Goal: Information Seeking & Learning: Learn about a topic

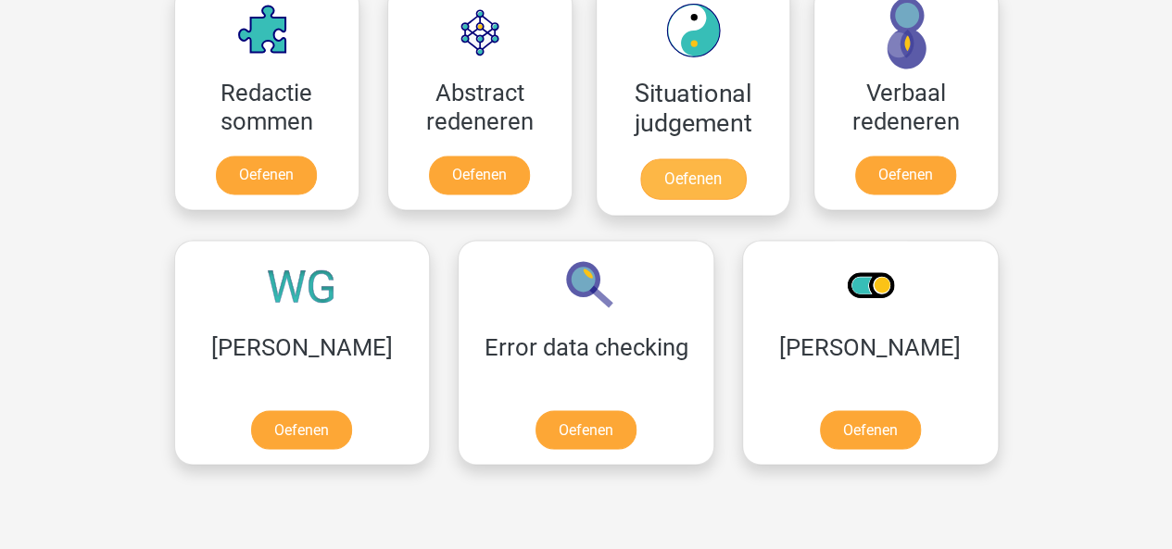
scroll to position [1394, 0]
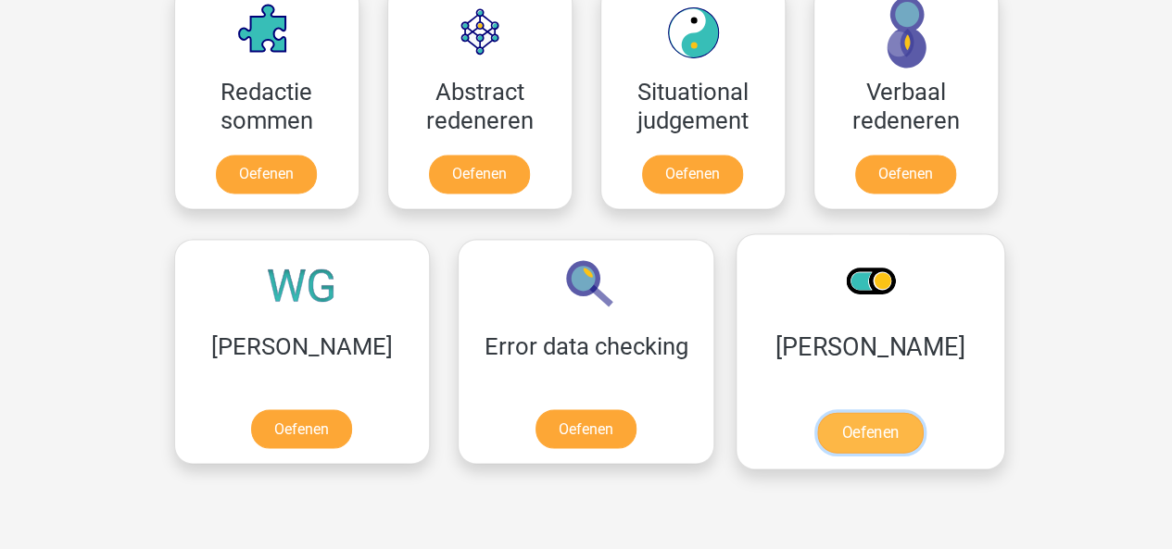
click at [817, 426] on link "Oefenen" at bounding box center [870, 432] width 106 height 41
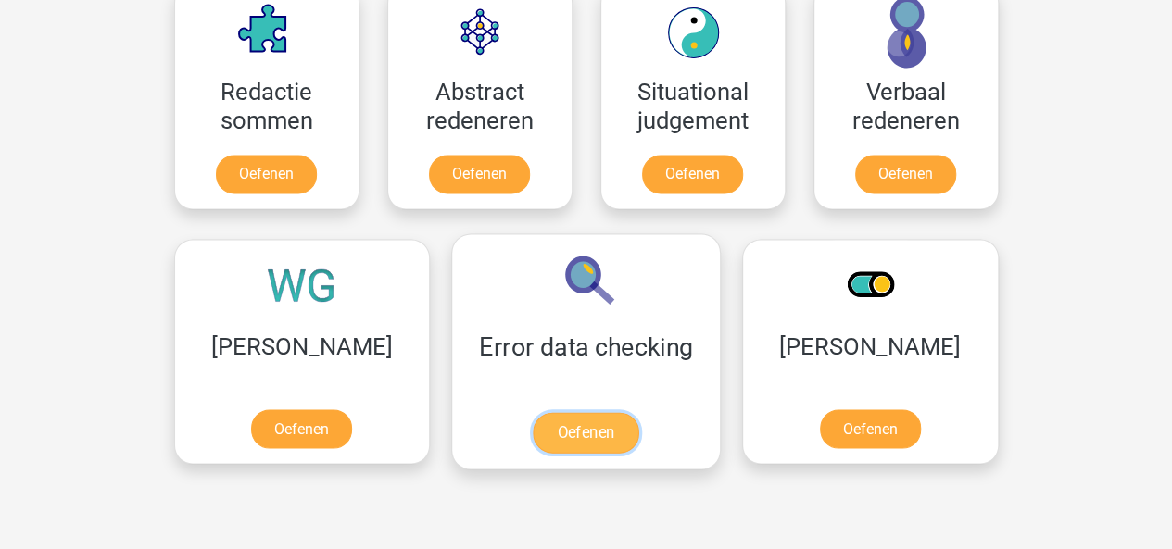
click at [533, 421] on link "Oefenen" at bounding box center [586, 432] width 106 height 41
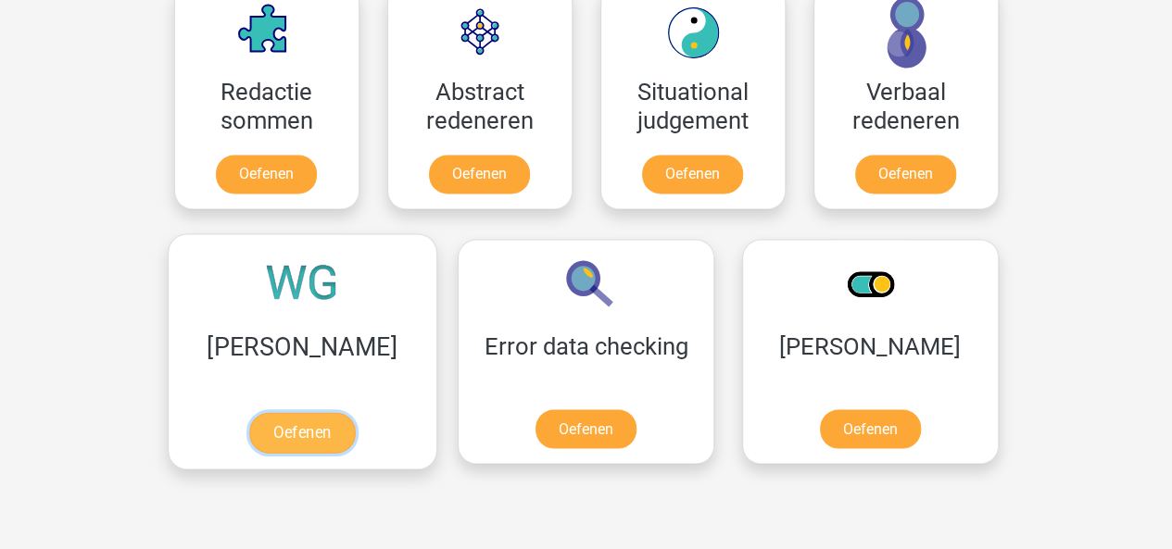
click at [249, 425] on link "Oefenen" at bounding box center [302, 432] width 106 height 41
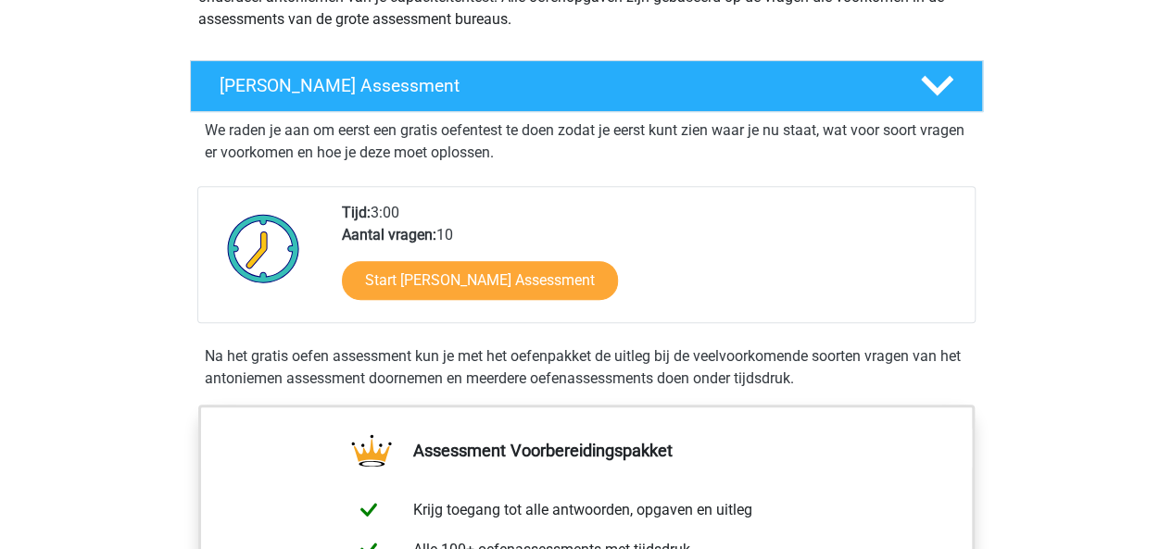
scroll to position [269, 0]
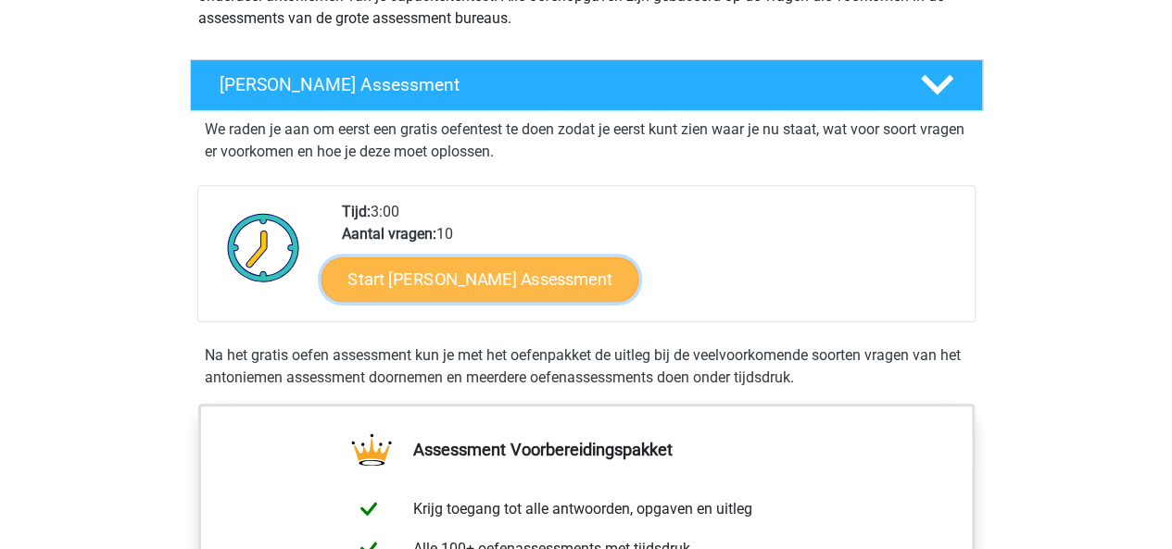
click at [400, 279] on link "Start Antoniemen Gratis Oefen Assessment" at bounding box center [479, 279] width 318 height 44
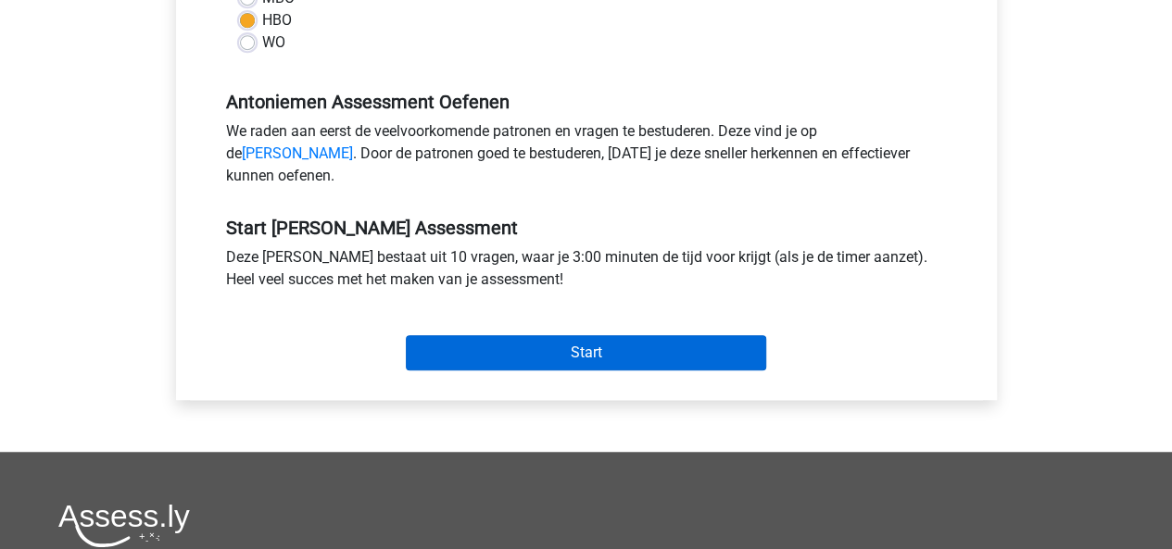
scroll to position [502, 0]
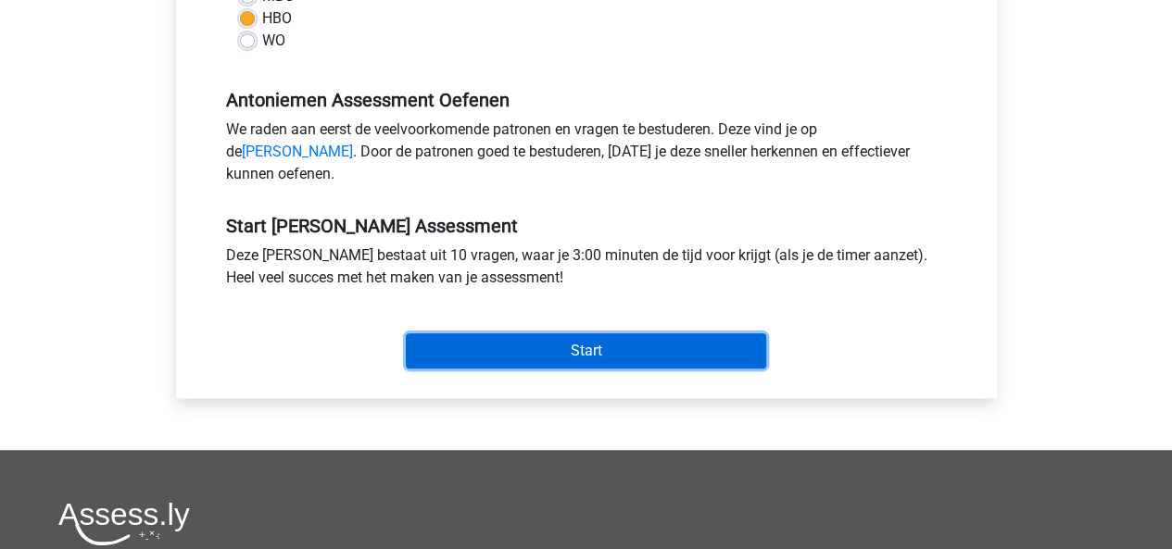
click at [482, 369] on input "Start" at bounding box center [586, 350] width 360 height 35
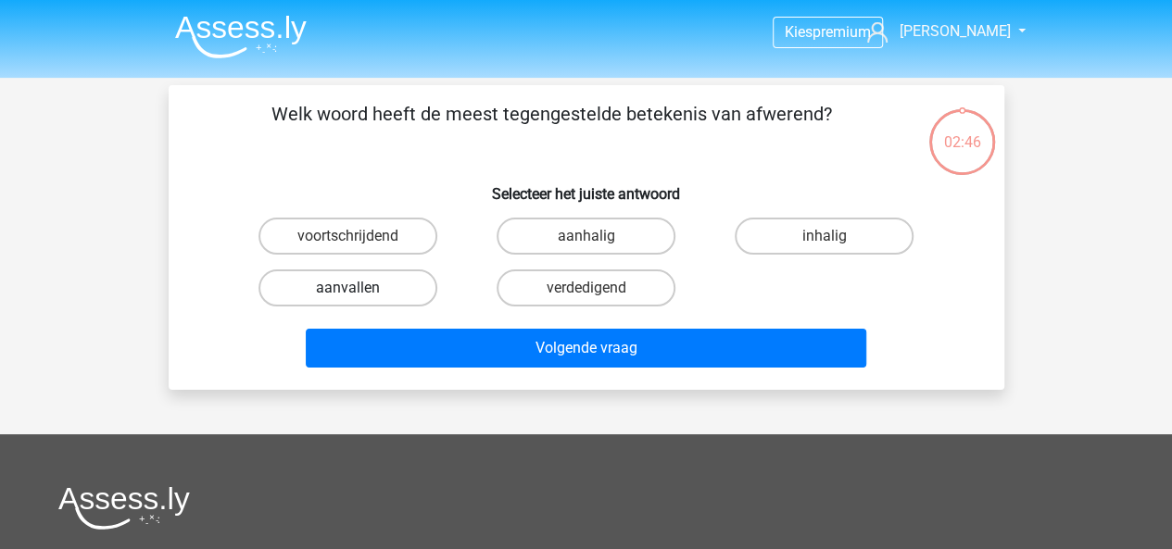
click at [320, 295] on label "aanvallen" at bounding box center [347, 287] width 179 height 37
click at [347, 295] on input "aanvallen" at bounding box center [353, 294] width 12 height 12
radio input "true"
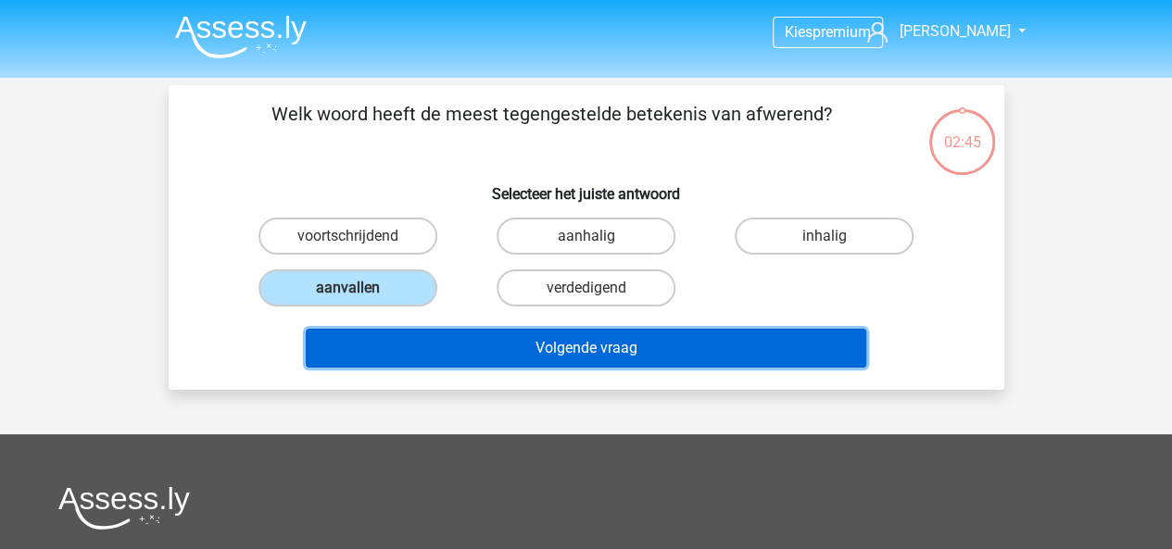
click at [443, 346] on button "Volgende vraag" at bounding box center [586, 348] width 560 height 39
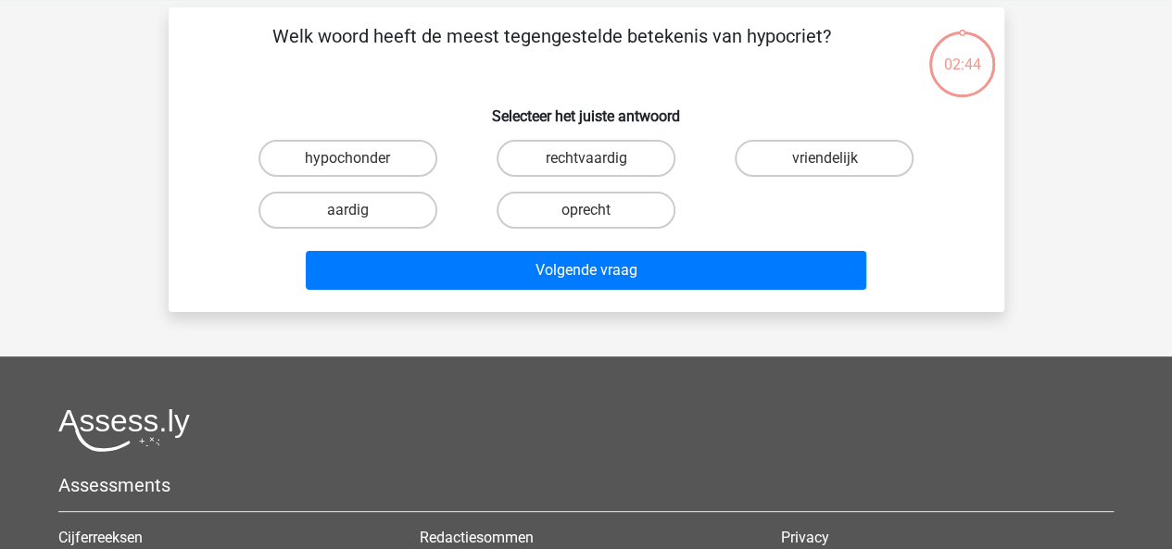
scroll to position [85, 0]
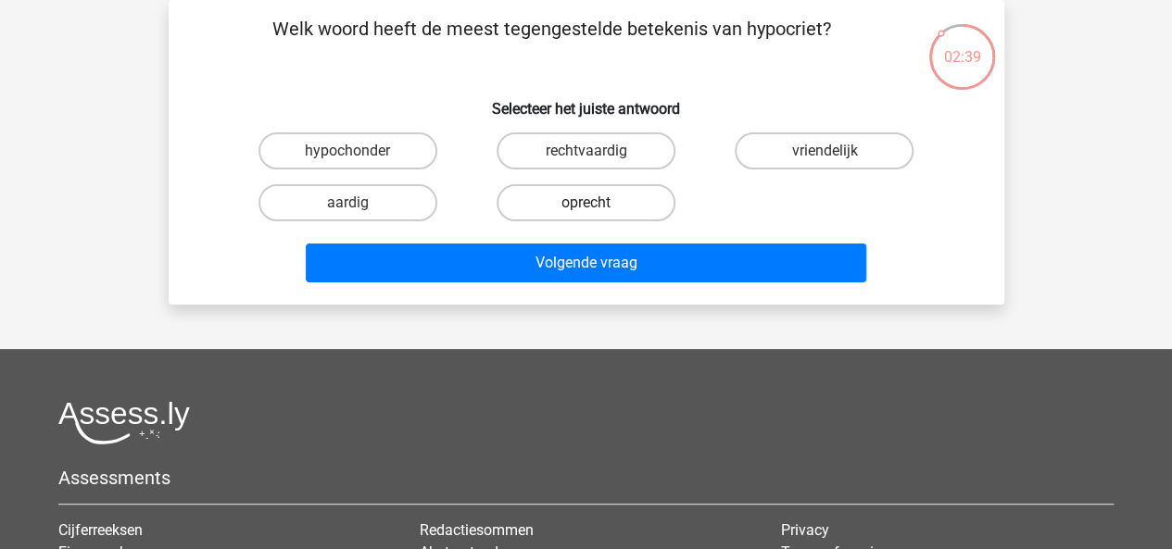
click at [534, 195] on label "oprecht" at bounding box center [585, 202] width 179 height 37
click at [585, 203] on input "oprecht" at bounding box center [591, 209] width 12 height 12
radio input "true"
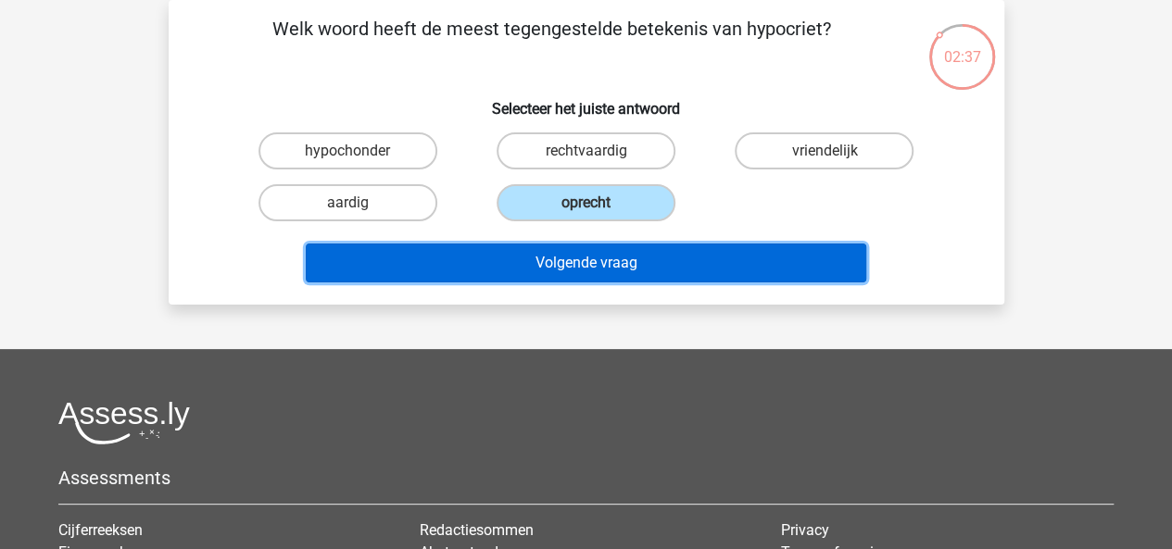
click at [457, 266] on button "Volgende vraag" at bounding box center [586, 263] width 560 height 39
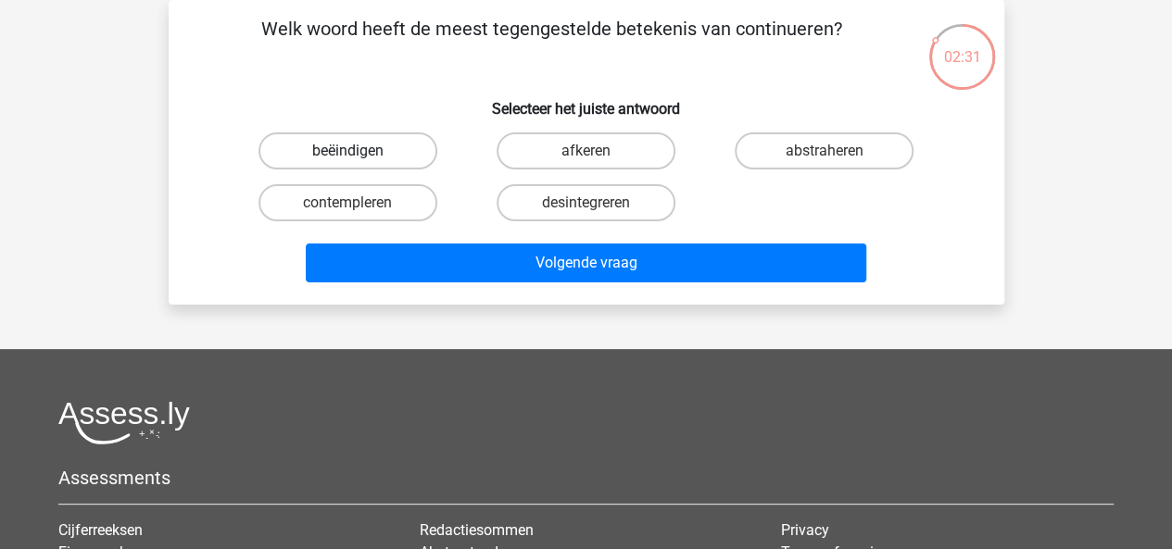
click at [367, 145] on label "beëindigen" at bounding box center [347, 150] width 179 height 37
click at [359, 151] on input "beëindigen" at bounding box center [353, 157] width 12 height 12
radio input "true"
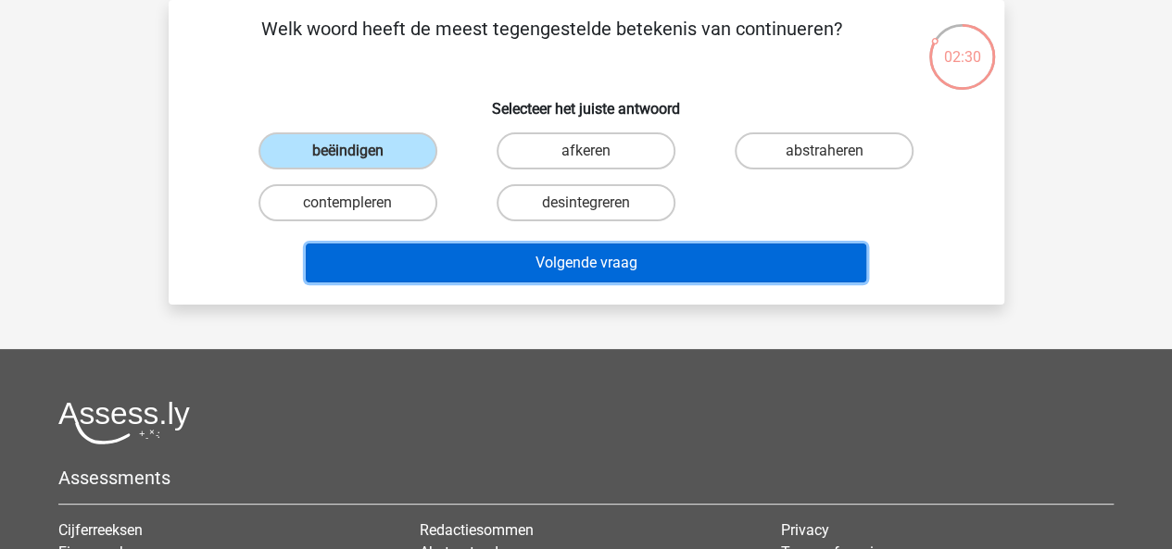
click at [475, 273] on button "Volgende vraag" at bounding box center [586, 263] width 560 height 39
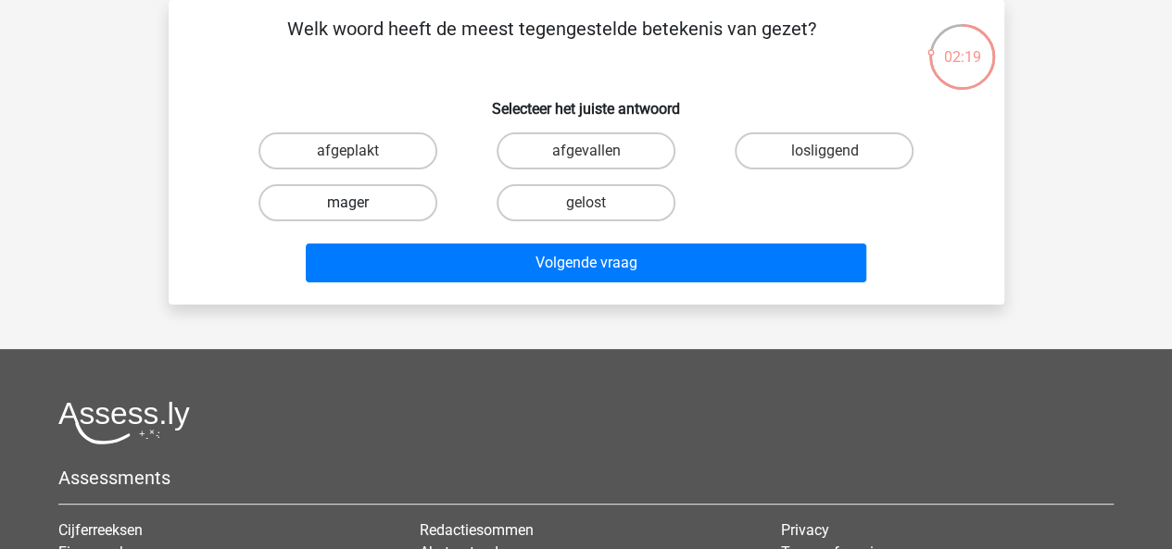
click at [382, 205] on label "mager" at bounding box center [347, 202] width 179 height 37
click at [359, 205] on input "mager" at bounding box center [353, 209] width 12 height 12
radio input "true"
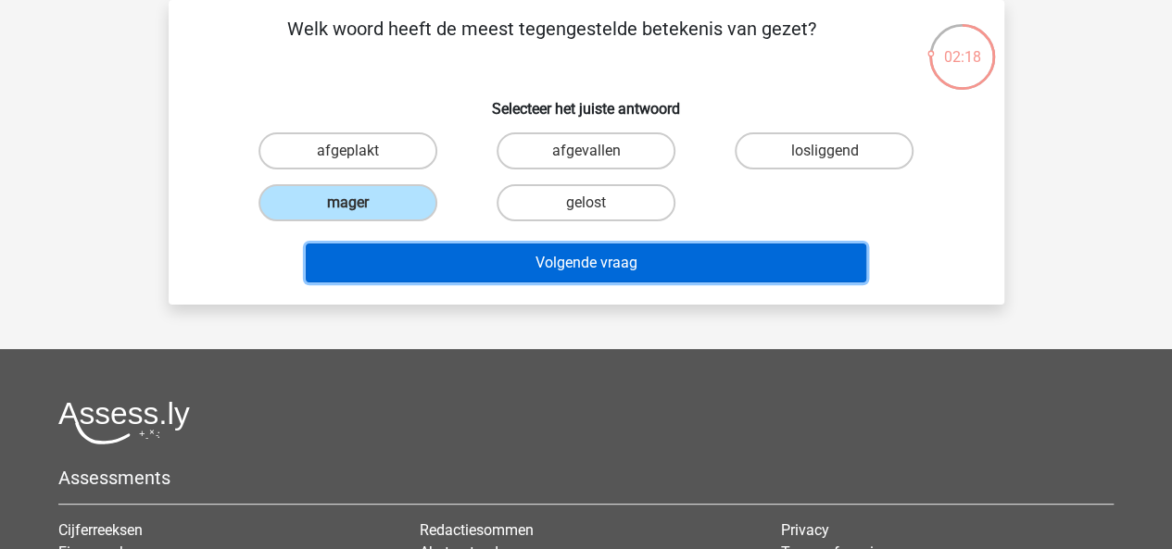
click at [469, 259] on button "Volgende vraag" at bounding box center [586, 263] width 560 height 39
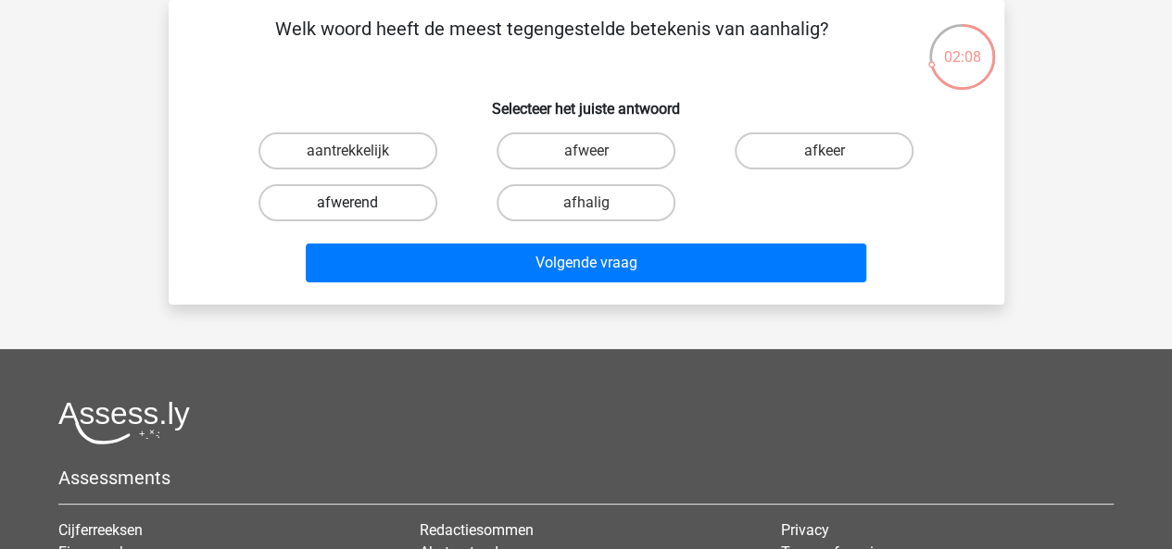
click at [325, 194] on label "afwerend" at bounding box center [347, 202] width 179 height 37
click at [347, 203] on input "afwerend" at bounding box center [353, 209] width 12 height 12
radio input "true"
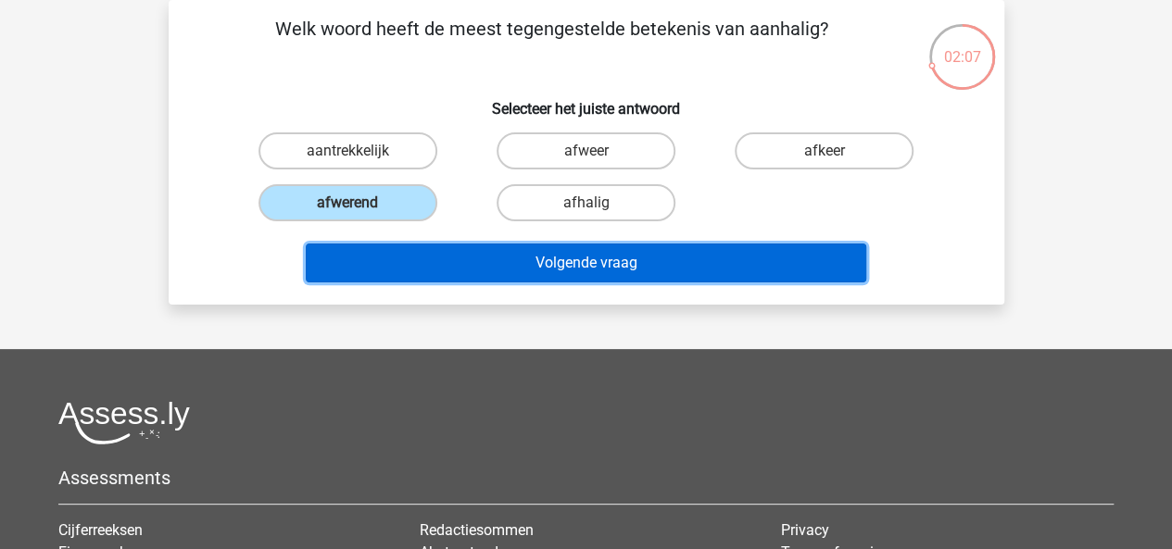
click at [415, 257] on button "Volgende vraag" at bounding box center [586, 263] width 560 height 39
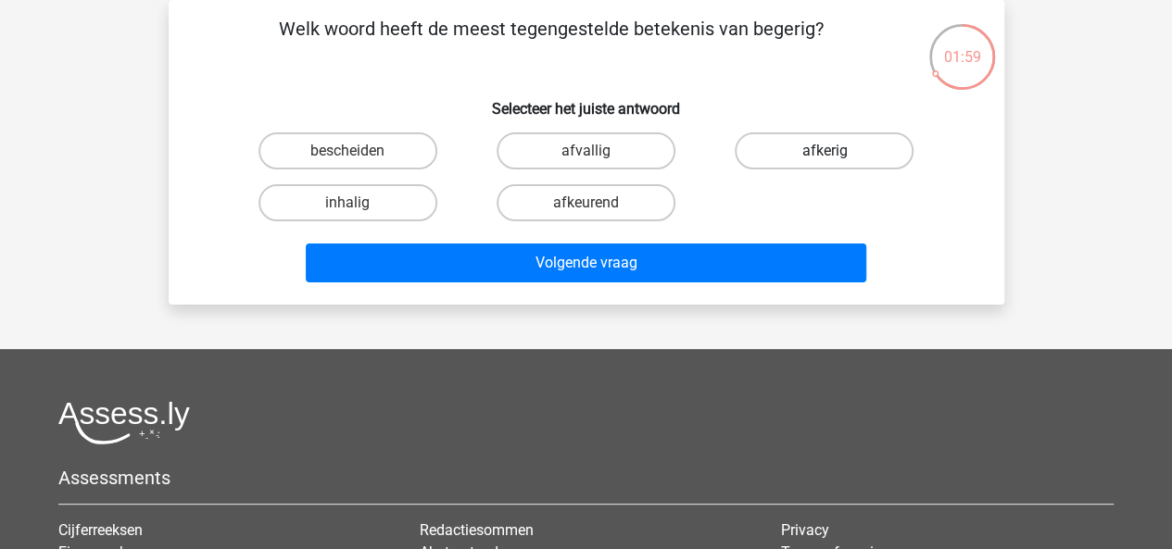
click at [805, 147] on label "afkerig" at bounding box center [823, 150] width 179 height 37
click at [824, 151] on input "afkerig" at bounding box center [830, 157] width 12 height 12
radio input "true"
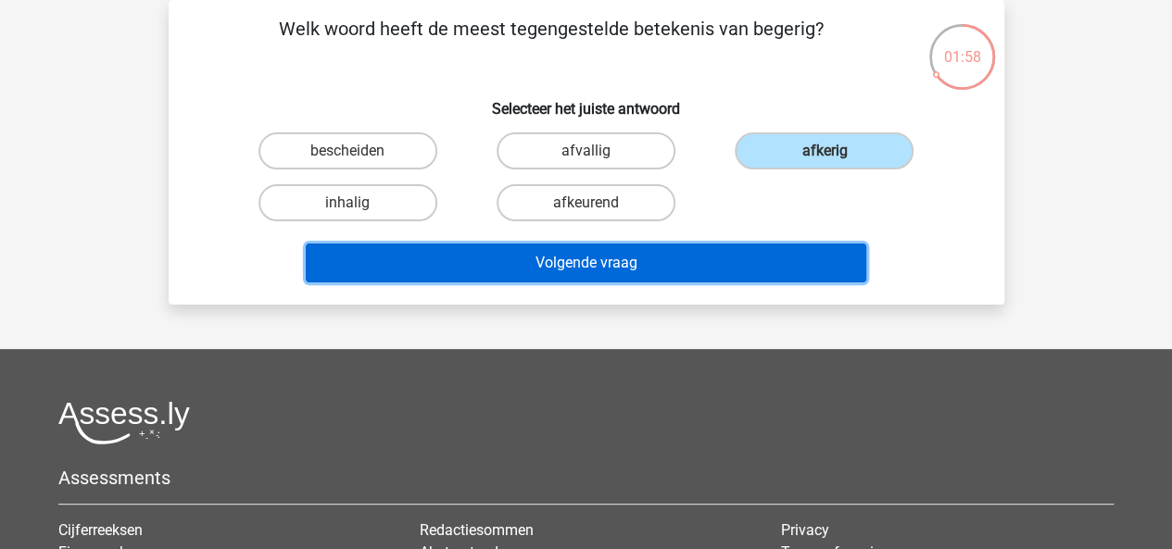
click at [574, 271] on button "Volgende vraag" at bounding box center [586, 263] width 560 height 39
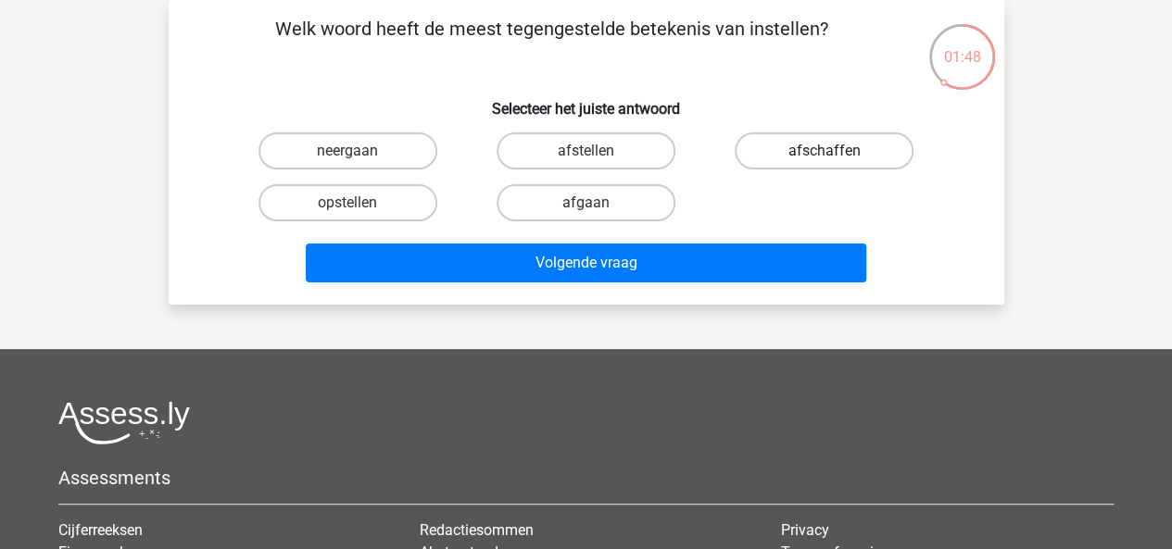
click at [812, 147] on label "afschaffen" at bounding box center [823, 150] width 179 height 37
click at [824, 151] on input "afschaffen" at bounding box center [830, 157] width 12 height 12
radio input "true"
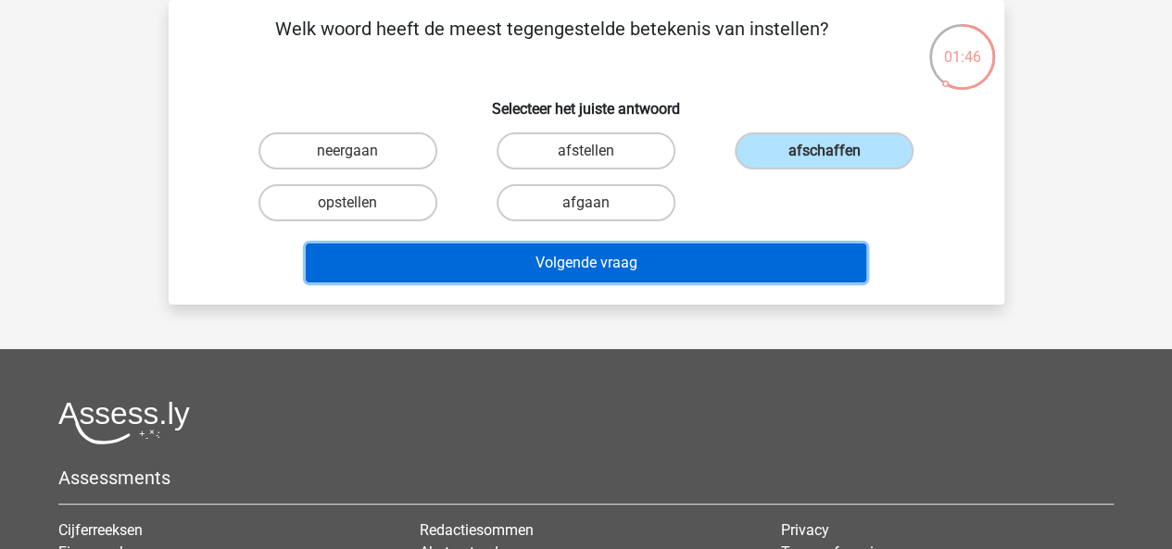
click at [580, 271] on button "Volgende vraag" at bounding box center [586, 263] width 560 height 39
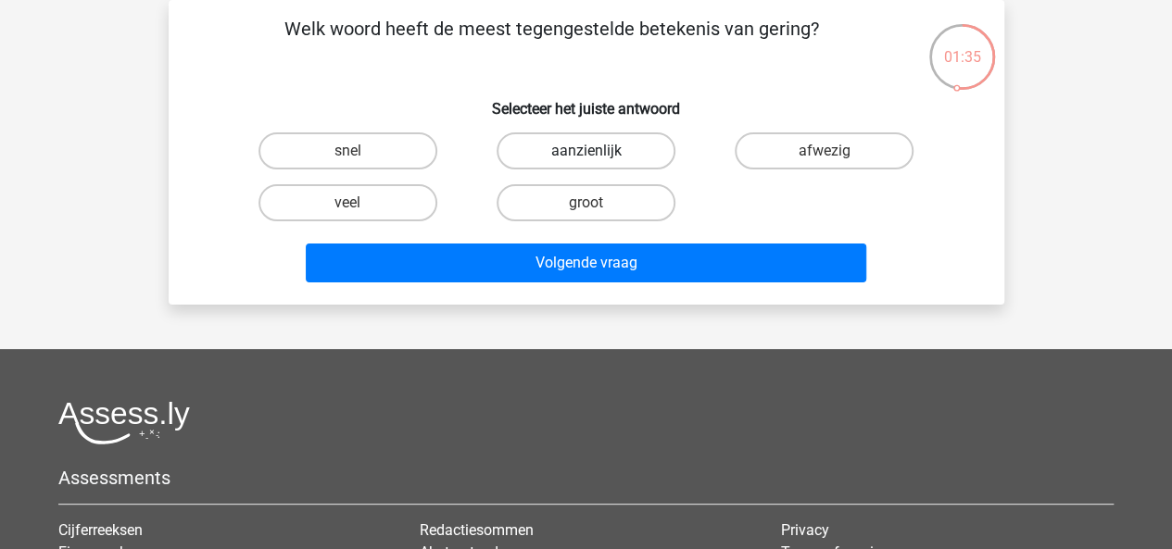
click at [535, 148] on label "aanzienlijk" at bounding box center [585, 150] width 179 height 37
click at [585, 151] on input "aanzienlijk" at bounding box center [591, 157] width 12 height 12
radio input "true"
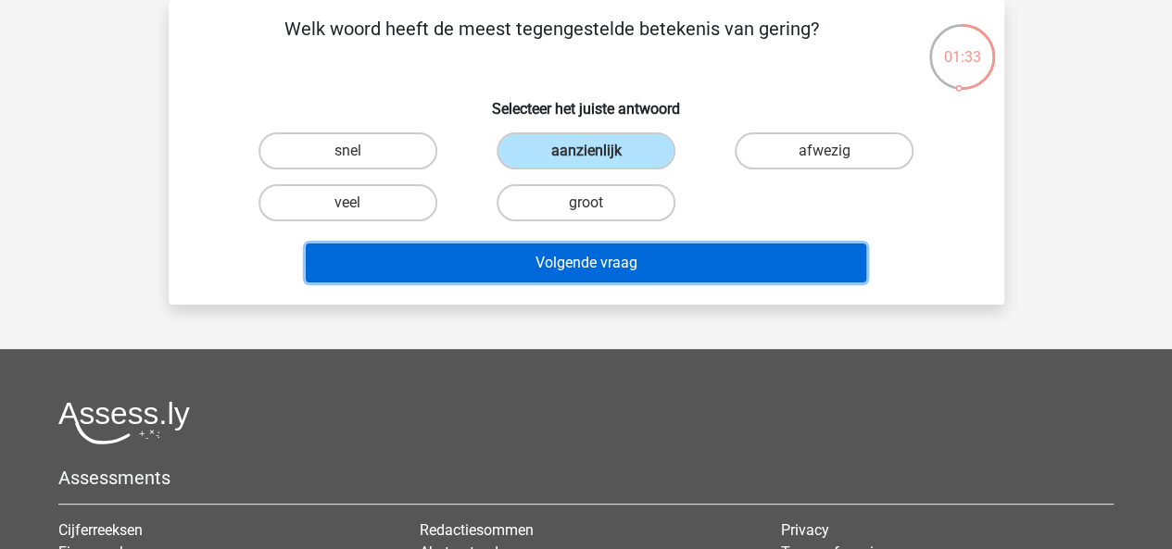
click at [519, 255] on button "Volgende vraag" at bounding box center [586, 263] width 560 height 39
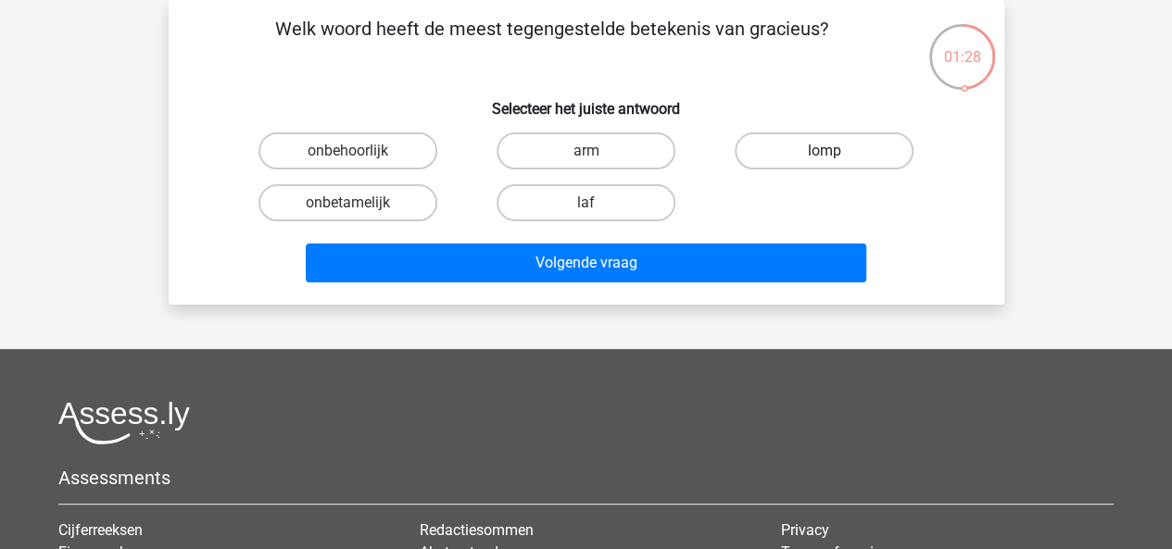
click at [782, 157] on label "lomp" at bounding box center [823, 150] width 179 height 37
click at [824, 157] on input "lomp" at bounding box center [830, 157] width 12 height 12
radio input "true"
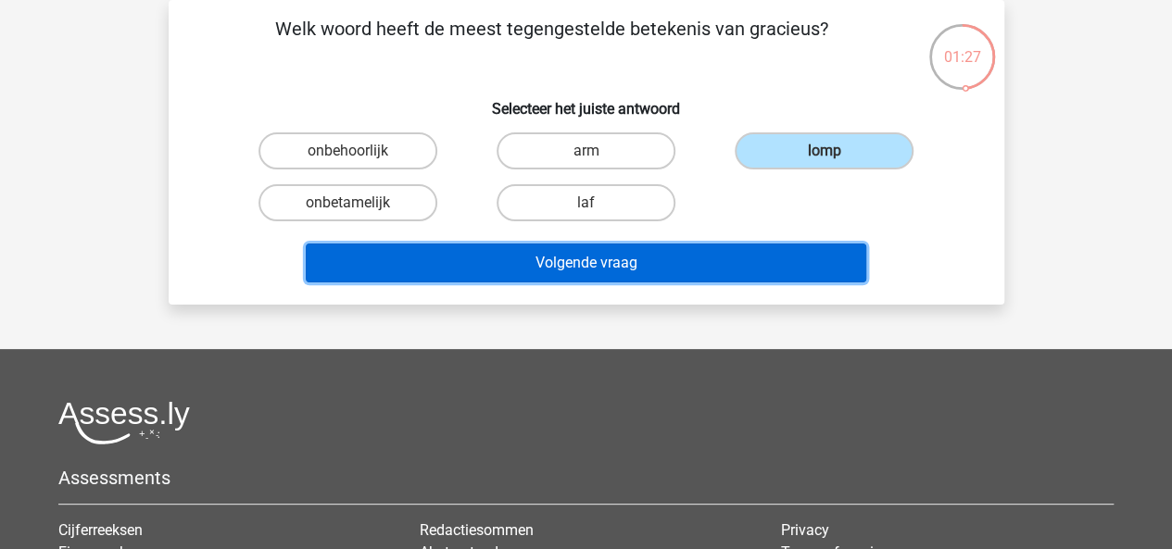
click at [631, 275] on button "Volgende vraag" at bounding box center [586, 263] width 560 height 39
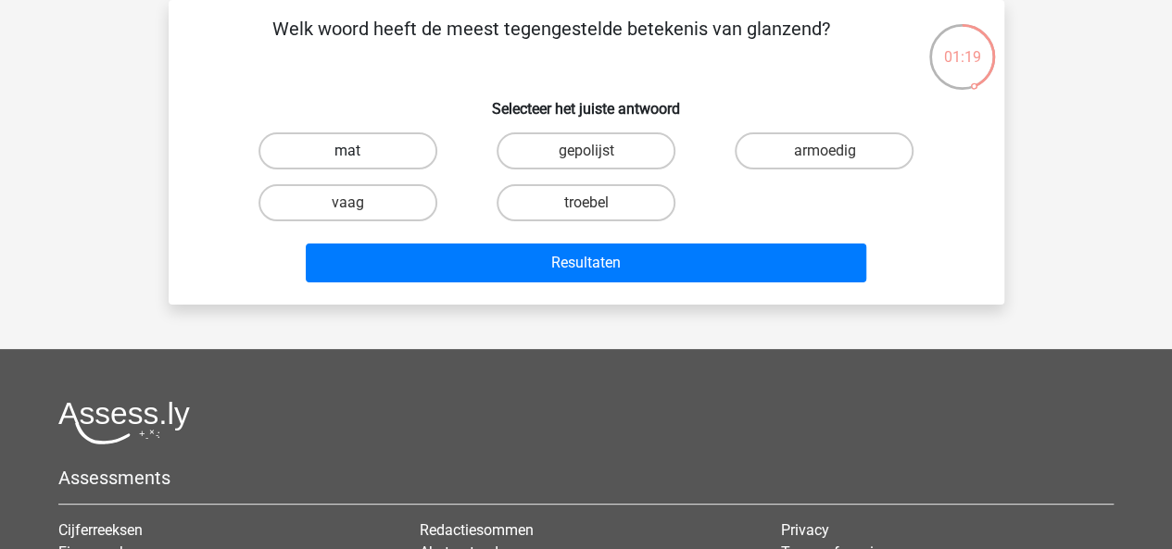
click at [402, 149] on label "mat" at bounding box center [347, 150] width 179 height 37
click at [359, 151] on input "mat" at bounding box center [353, 157] width 12 height 12
radio input "true"
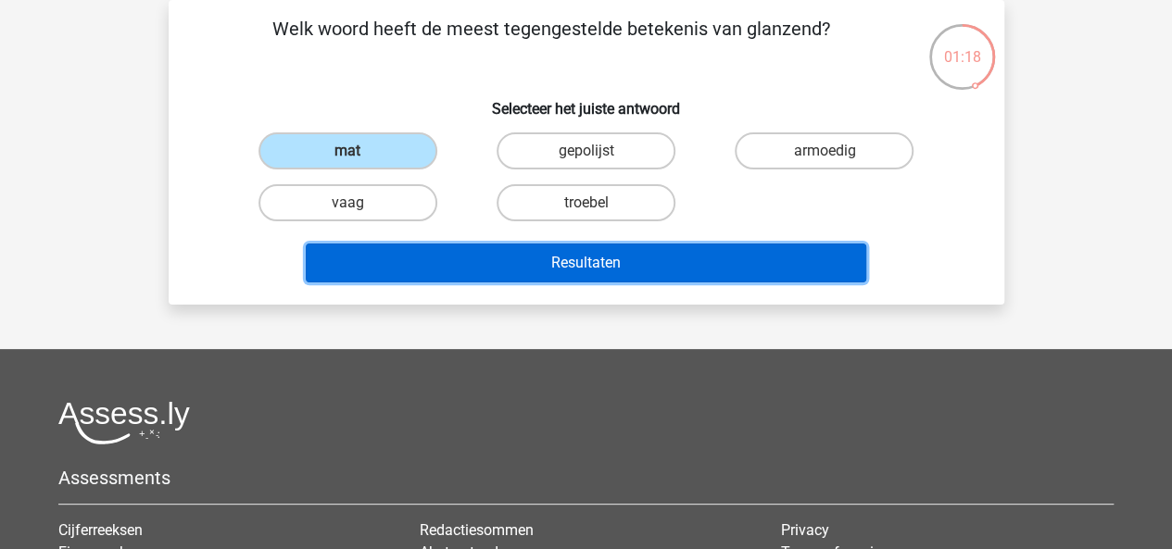
click at [495, 262] on button "Resultaten" at bounding box center [586, 263] width 560 height 39
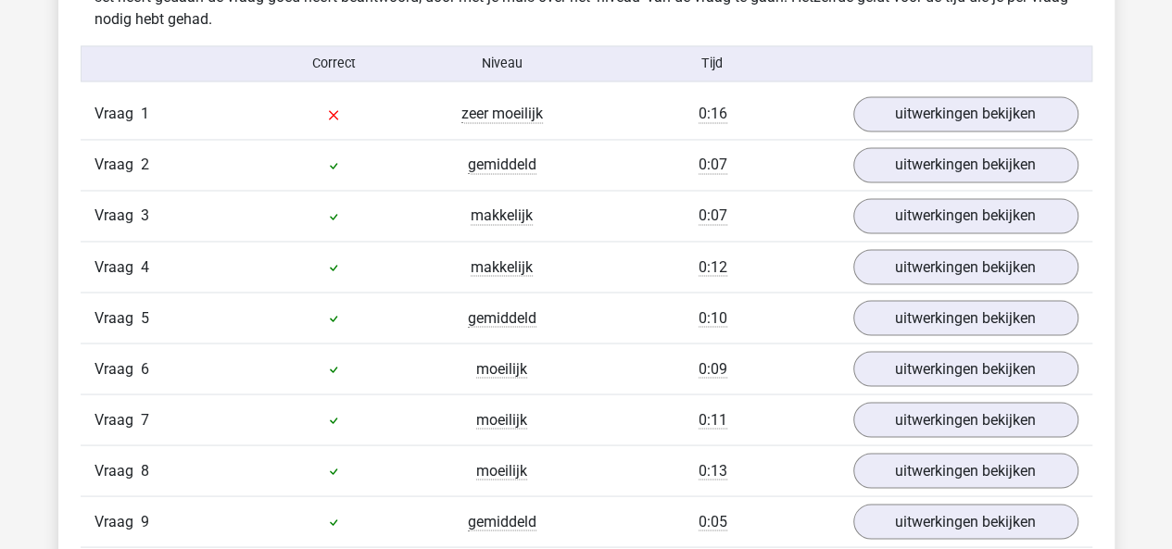
scroll to position [1500, 0]
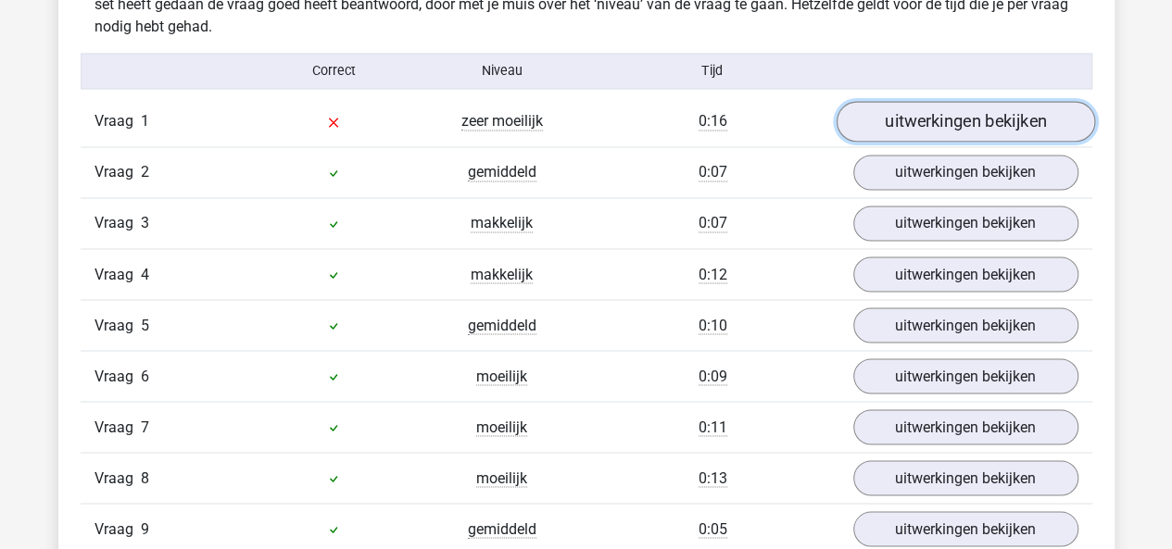
click at [865, 104] on link "uitwerkingen bekijken" at bounding box center [964, 122] width 258 height 41
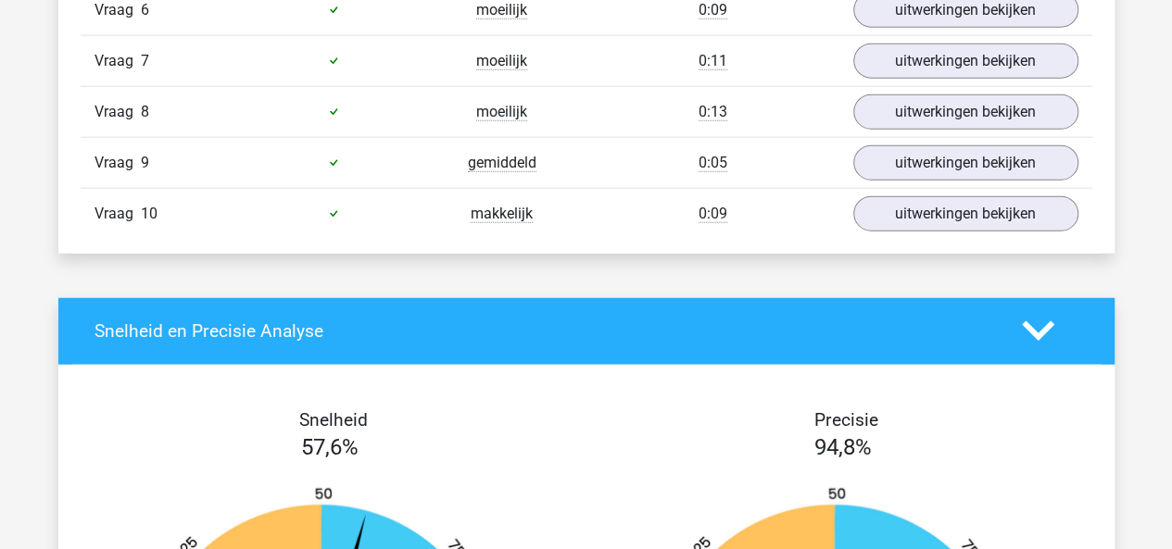
scroll to position [2184, 0]
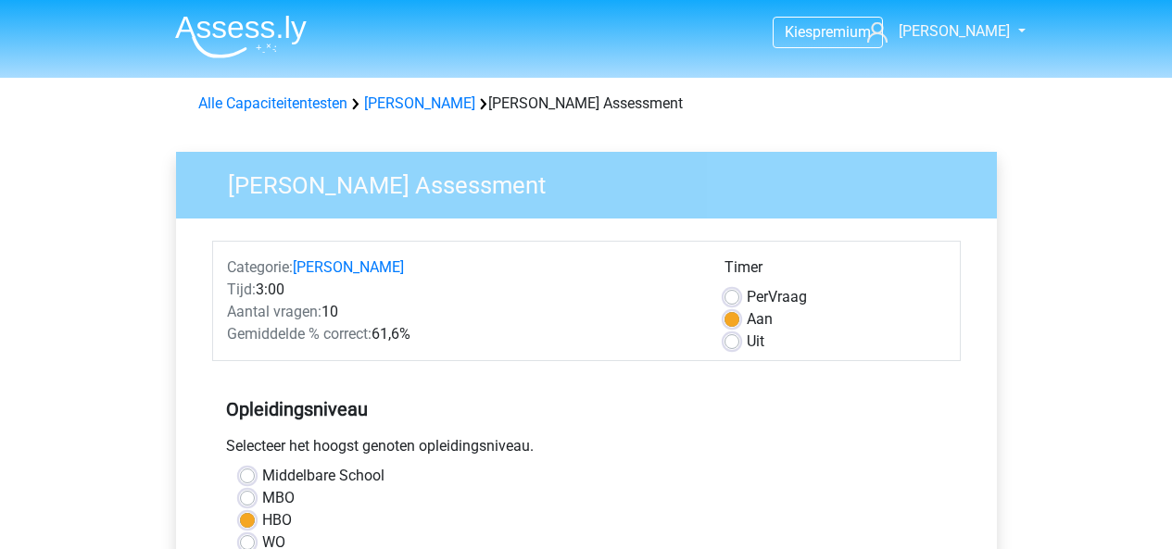
scroll to position [502, 0]
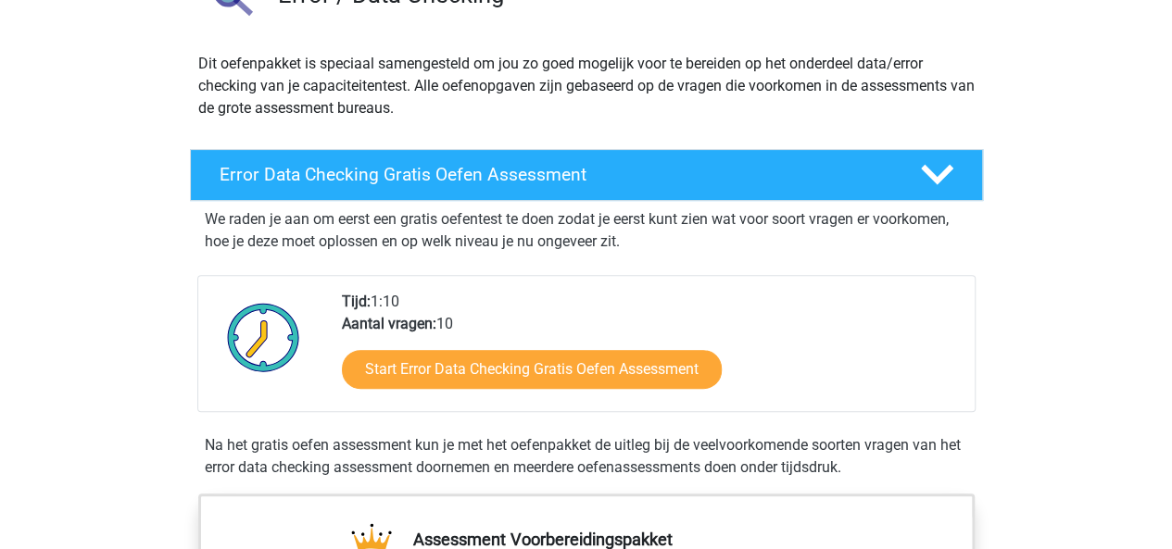
scroll to position [182, 0]
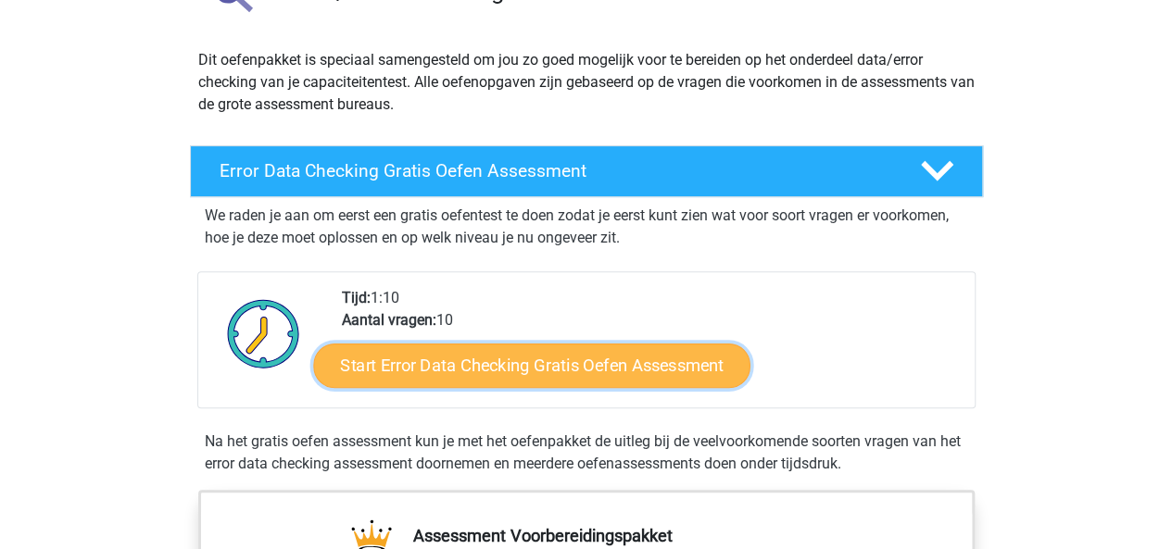
click at [407, 376] on link "Start Error Data Checking Gratis Oefen Assessment" at bounding box center [531, 366] width 437 height 44
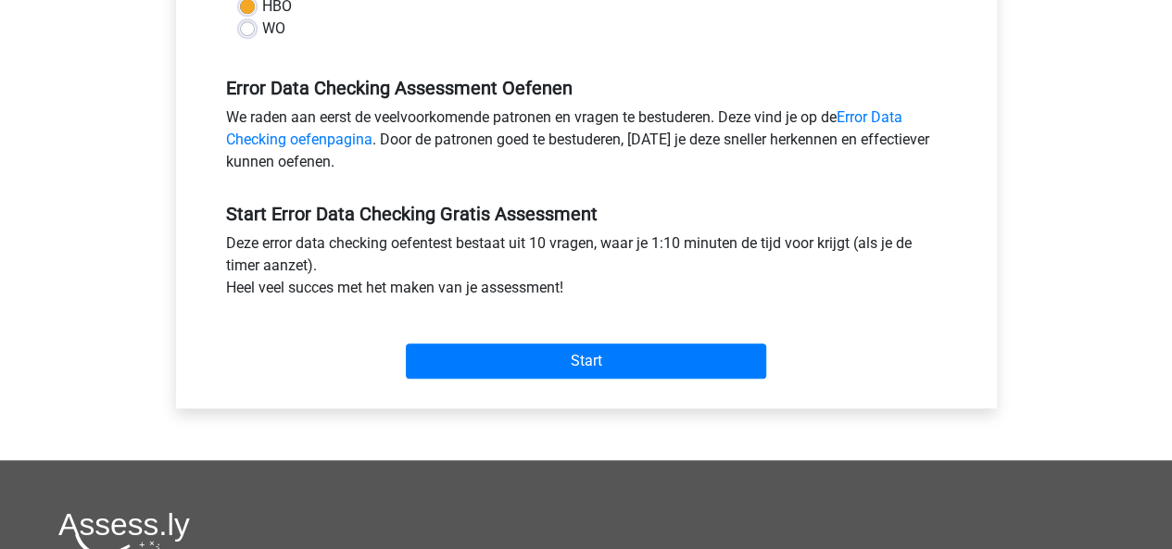
scroll to position [515, 0]
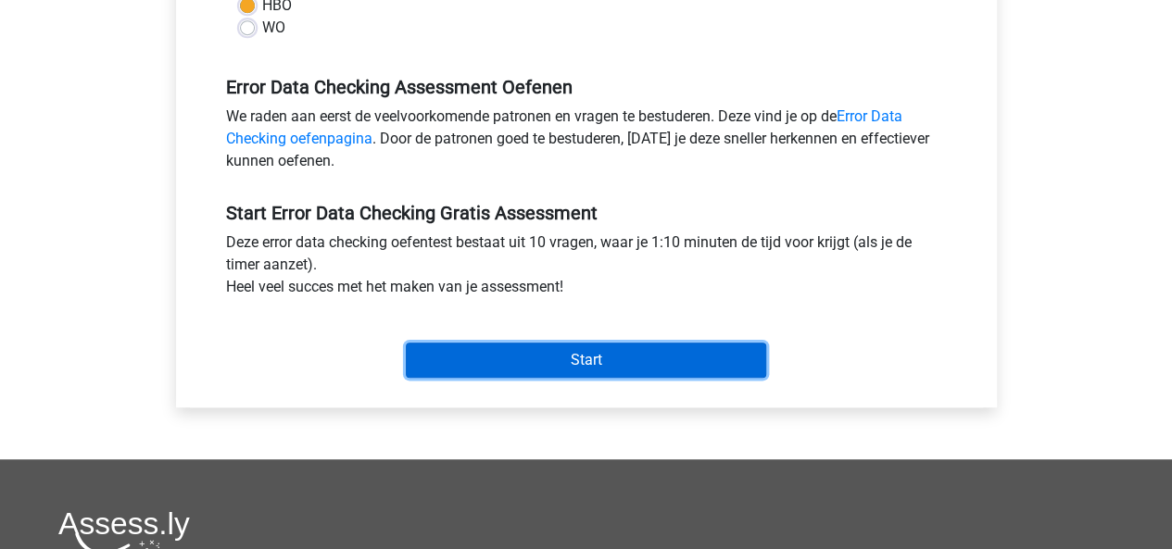
click at [486, 355] on input "Start" at bounding box center [586, 360] width 360 height 35
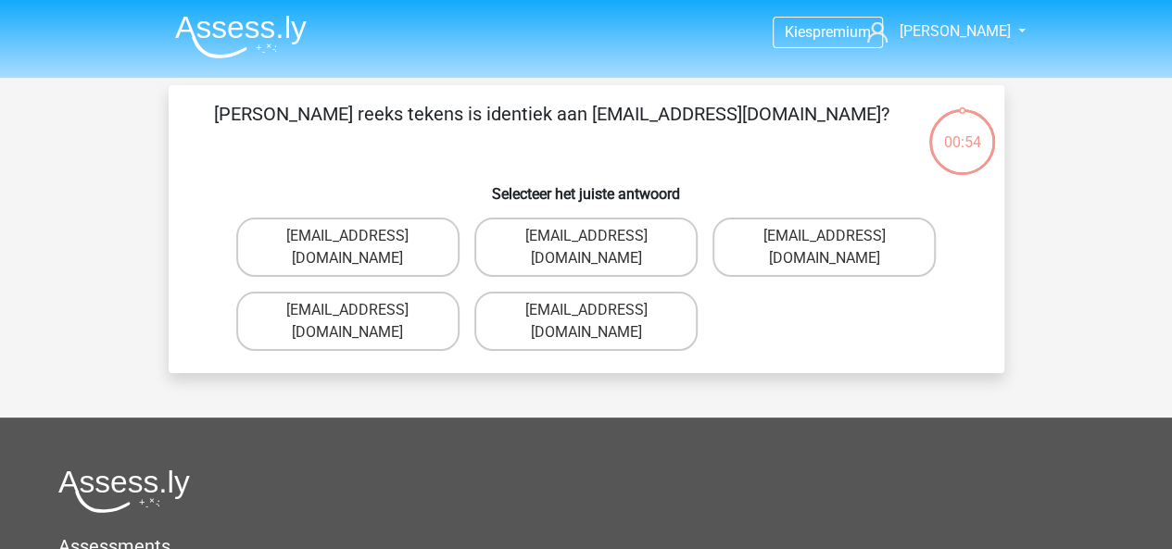
click at [348, 310] on input "[EMAIL_ADDRESS][DOMAIN_NAME]" at bounding box center [353, 316] width 12 height 12
radio input "true"
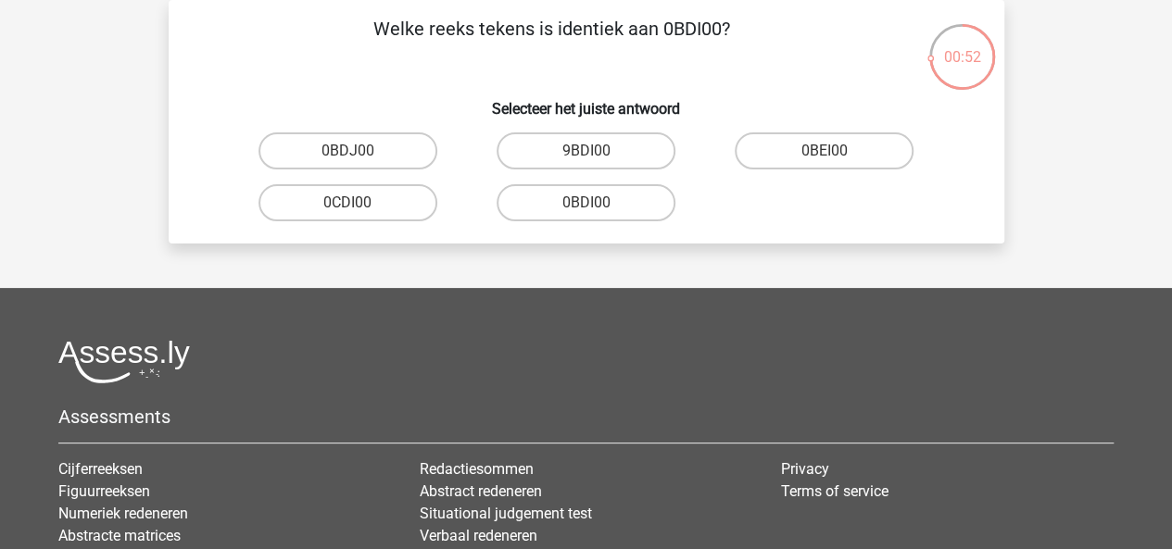
scroll to position [35, 0]
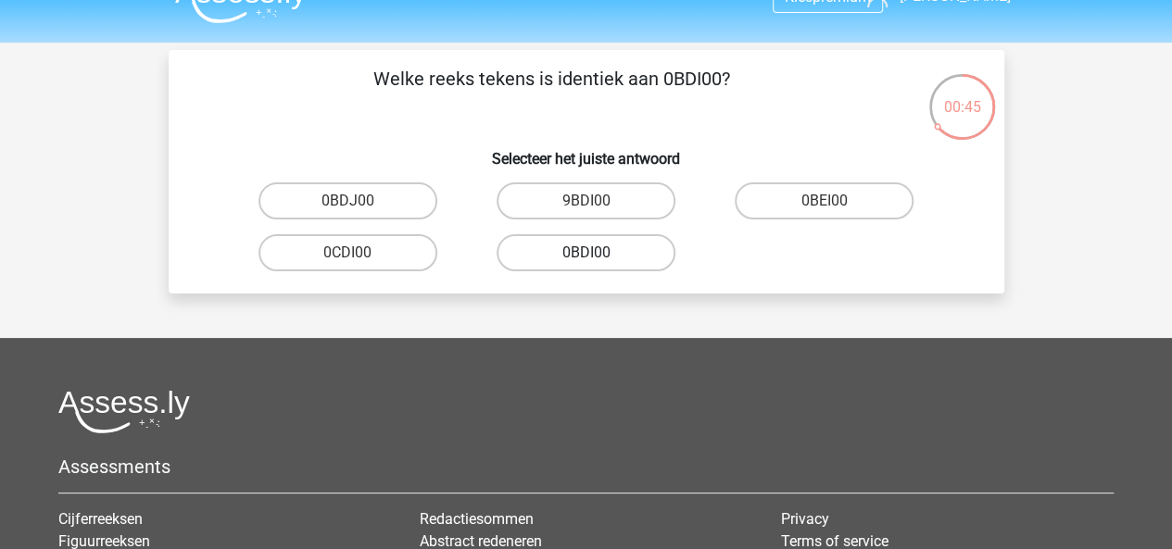
click at [562, 259] on label "0BDI00" at bounding box center [585, 252] width 179 height 37
click at [585, 259] on input "0BDI00" at bounding box center [591, 259] width 12 height 12
radio input "true"
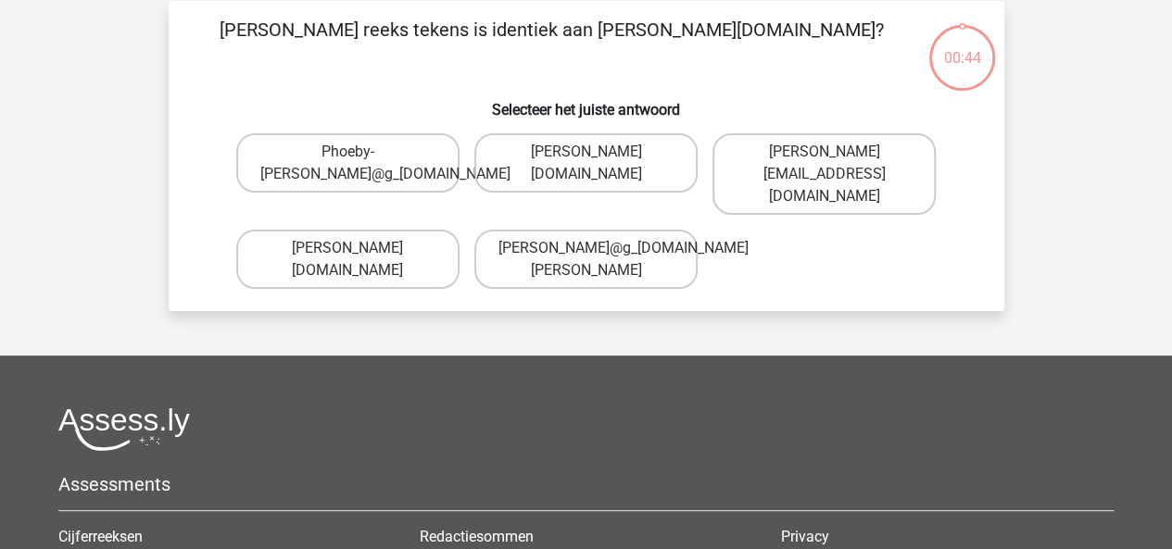
scroll to position [85, 0]
click at [505, 184] on label "Phoebe-Patterson@g_mail.gr" at bounding box center [585, 161] width 223 height 59
click at [585, 163] on input "Phoebe-Patterson@g_mail.gr" at bounding box center [591, 157] width 12 height 12
radio input "true"
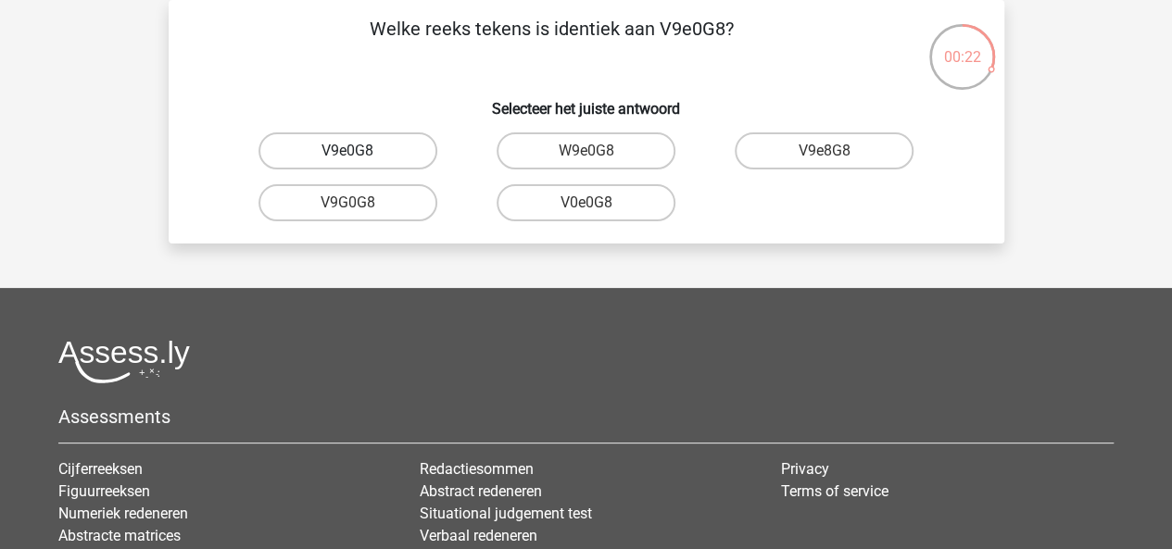
click at [369, 154] on label "V9e0G8" at bounding box center [347, 150] width 179 height 37
click at [359, 154] on input "V9e0G8" at bounding box center [353, 157] width 12 height 12
radio input "true"
click at [536, 153] on label "91051S" at bounding box center [585, 150] width 179 height 37
click at [585, 153] on input "91051S" at bounding box center [591, 157] width 12 height 12
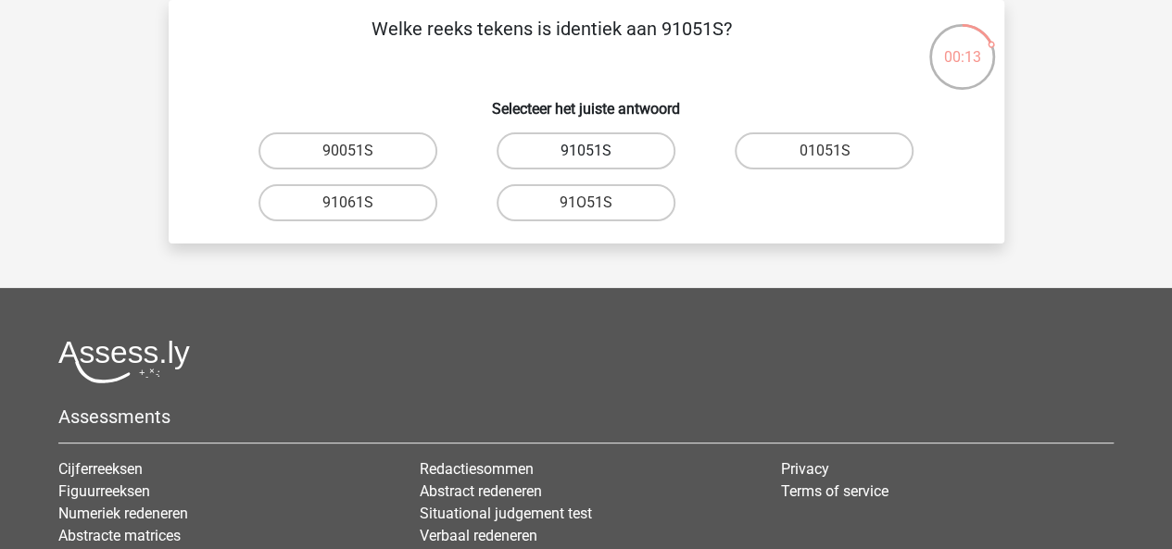
radio input "true"
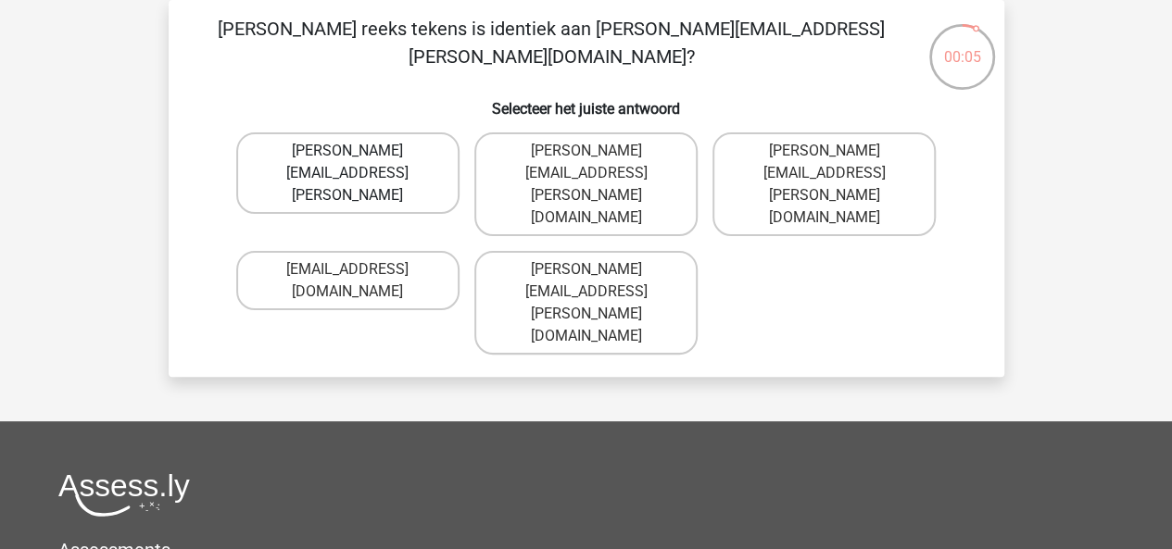
click at [322, 142] on label "Connor.Paterson@mailme.coo" at bounding box center [347, 172] width 223 height 81
click at [347, 151] on input "Connor.Paterson@mailme.coo" at bounding box center [353, 157] width 12 height 12
radio input "true"
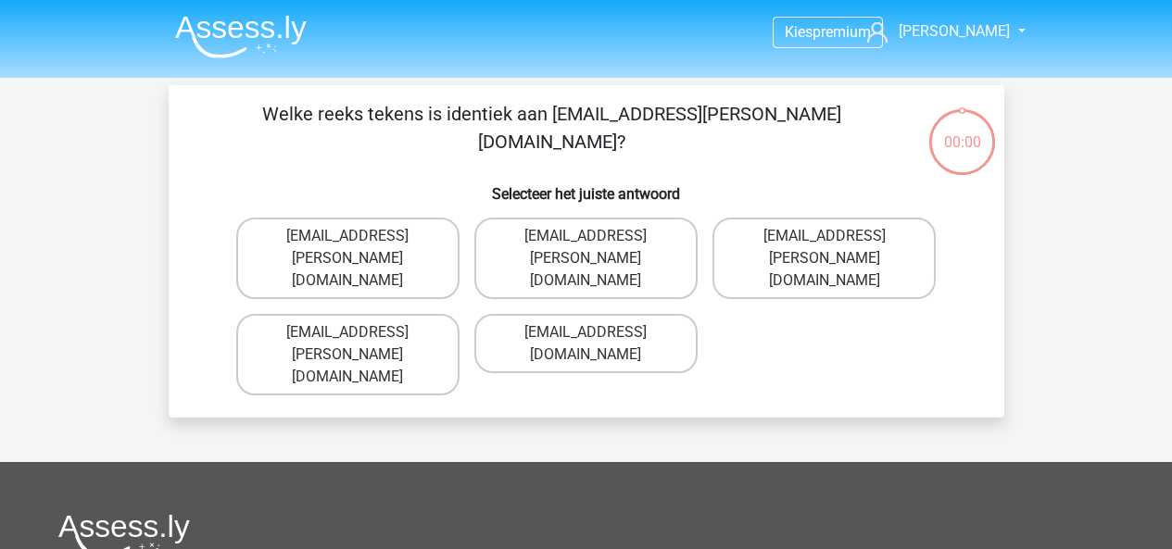
scroll to position [85, 0]
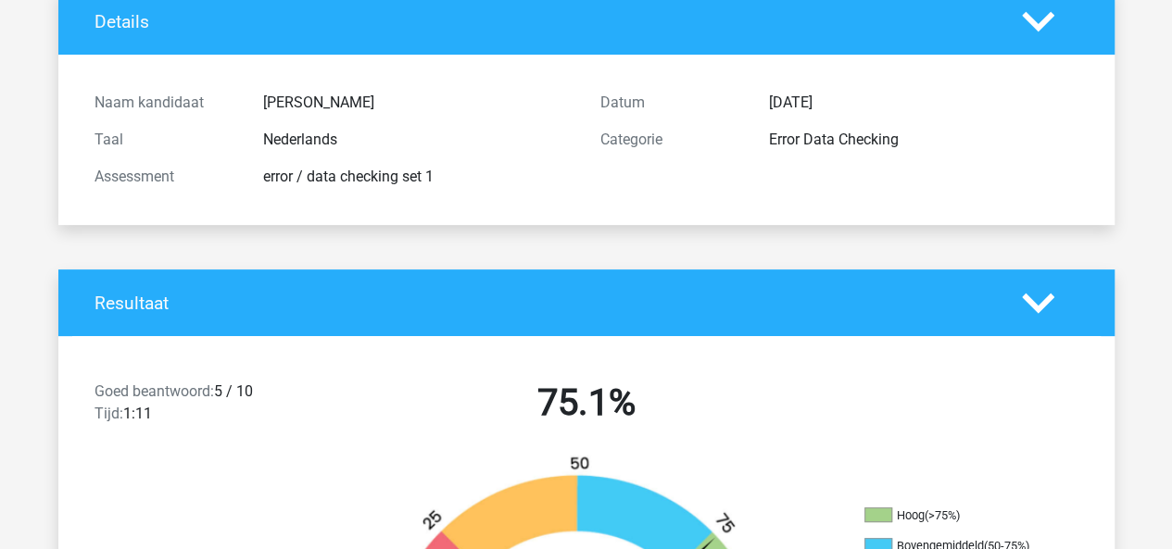
scroll to position [147, 0]
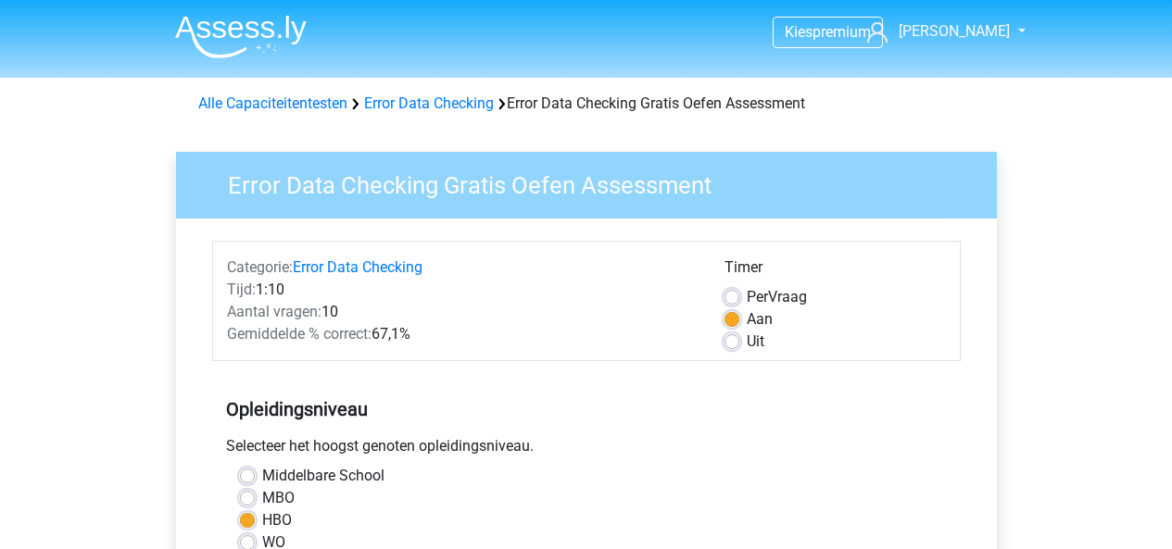
scroll to position [515, 0]
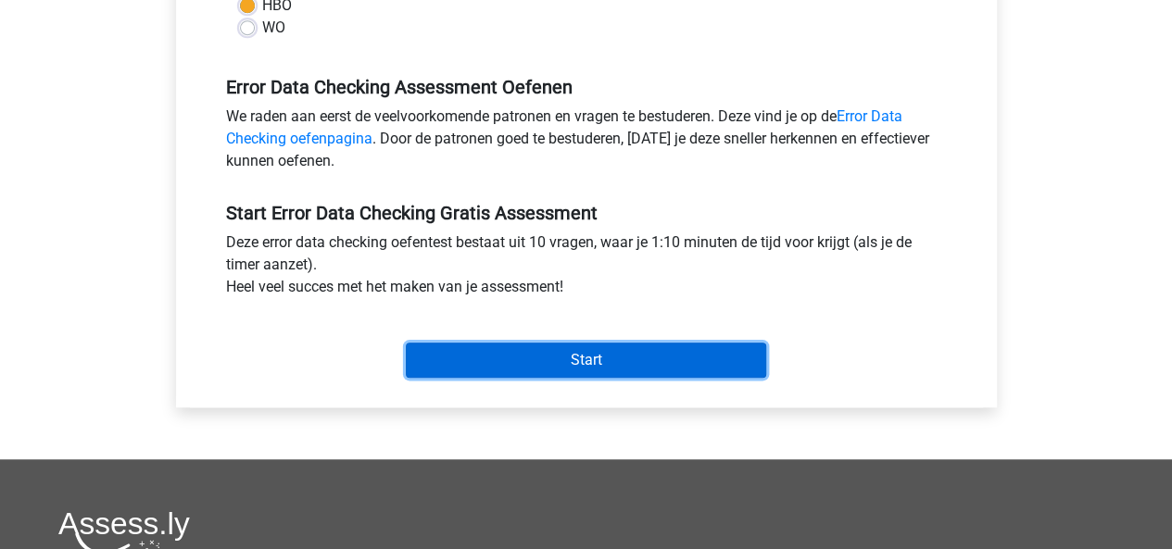
click at [453, 357] on input "Start" at bounding box center [586, 360] width 360 height 35
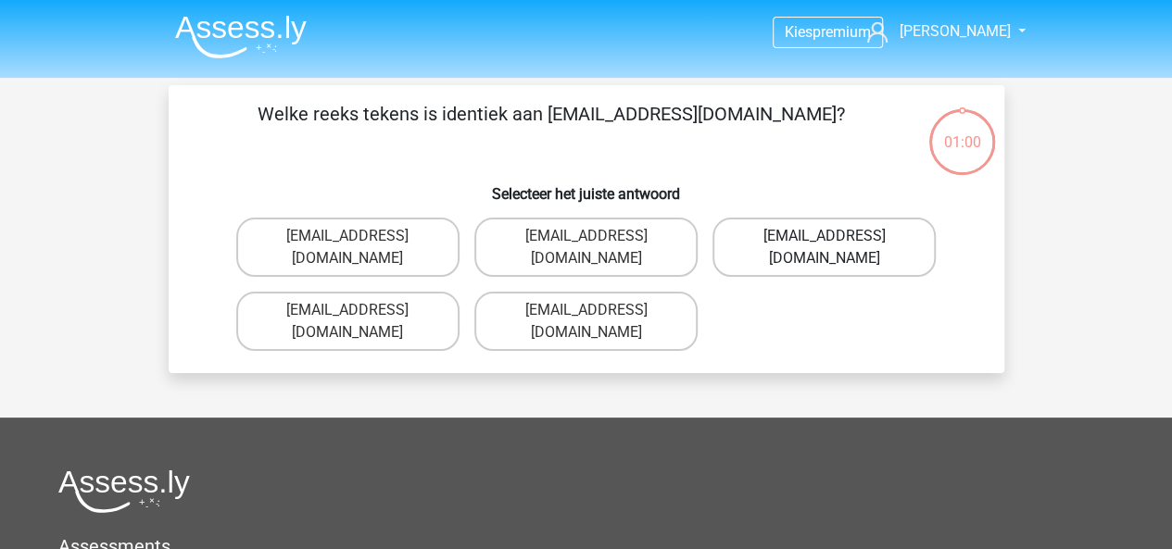
click at [786, 226] on label "Evie_Meade@joinmail.com.uk" at bounding box center [823, 247] width 223 height 59
click at [824, 236] on input "Evie_Meade@joinmail.com.uk" at bounding box center [830, 242] width 12 height 12
radio input "true"
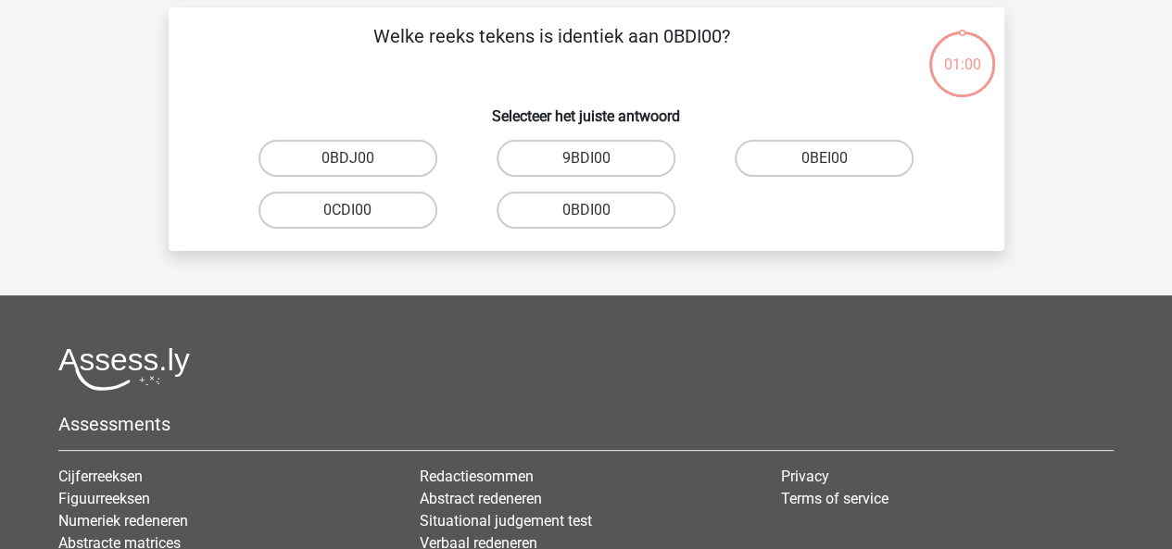
scroll to position [85, 0]
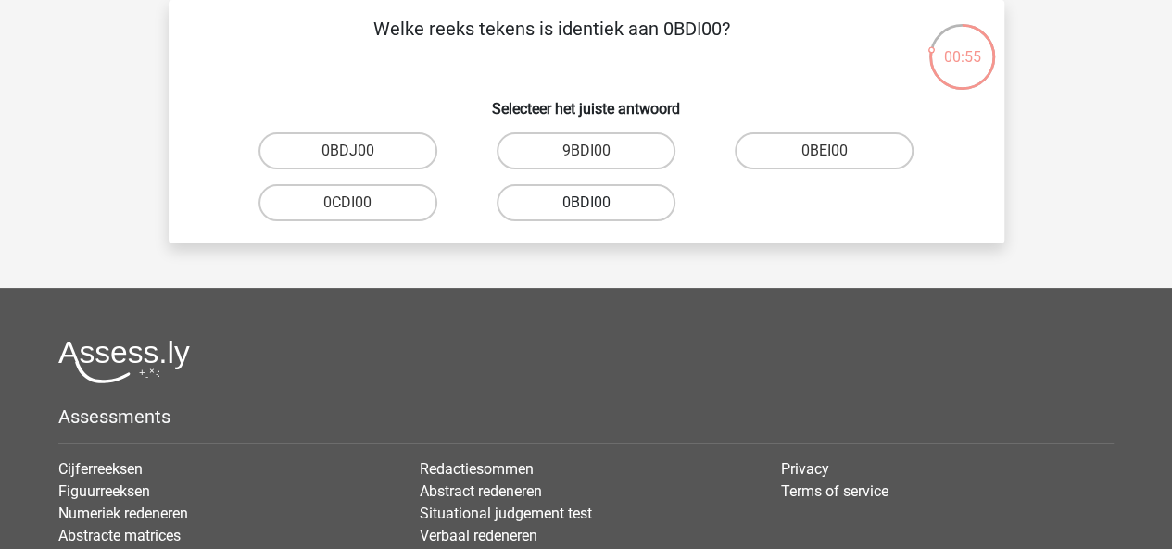
click at [574, 211] on label "0BDI00" at bounding box center [585, 202] width 179 height 37
click at [585, 211] on input "0BDI00" at bounding box center [591, 209] width 12 height 12
radio input "true"
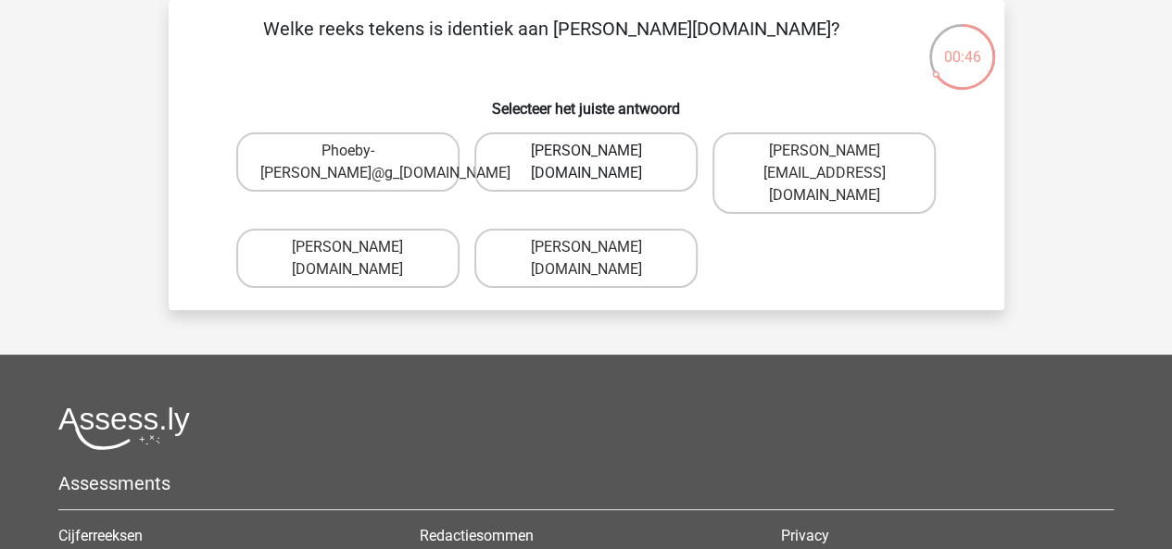
click at [523, 170] on label "Phoebe-Patterson@g_mail.gr" at bounding box center [585, 161] width 223 height 59
click at [585, 163] on input "Phoebe-Patterson@g_mail.gr" at bounding box center [591, 157] width 12 height 12
radio input "true"
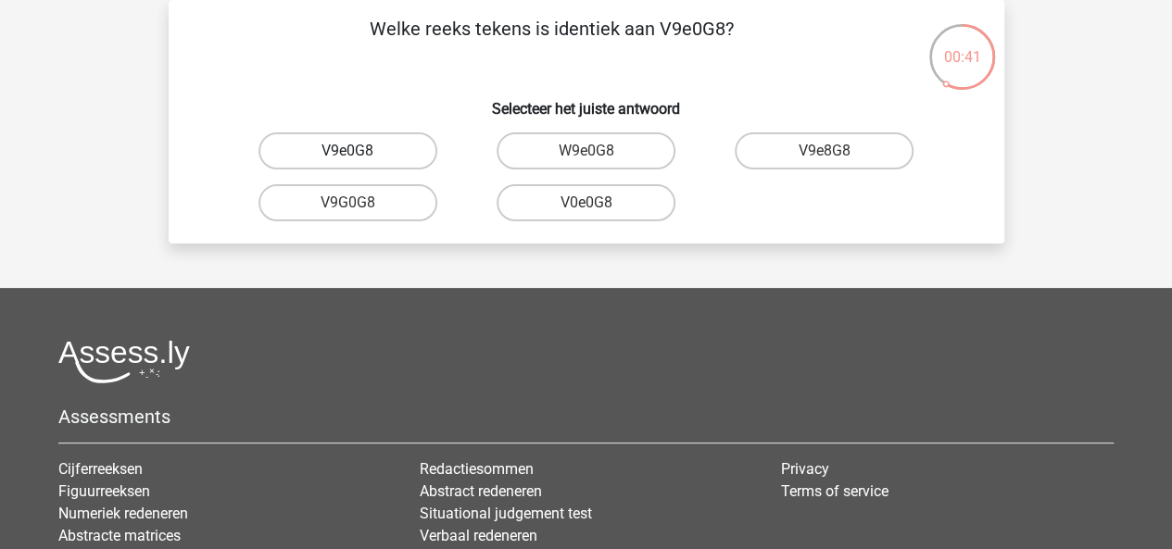
click at [399, 150] on label "V9e0G8" at bounding box center [347, 150] width 179 height 37
click at [359, 151] on input "V9e0G8" at bounding box center [353, 157] width 12 height 12
radio input "true"
click at [530, 151] on label "91051S" at bounding box center [585, 150] width 179 height 37
click at [585, 151] on input "91051S" at bounding box center [591, 157] width 12 height 12
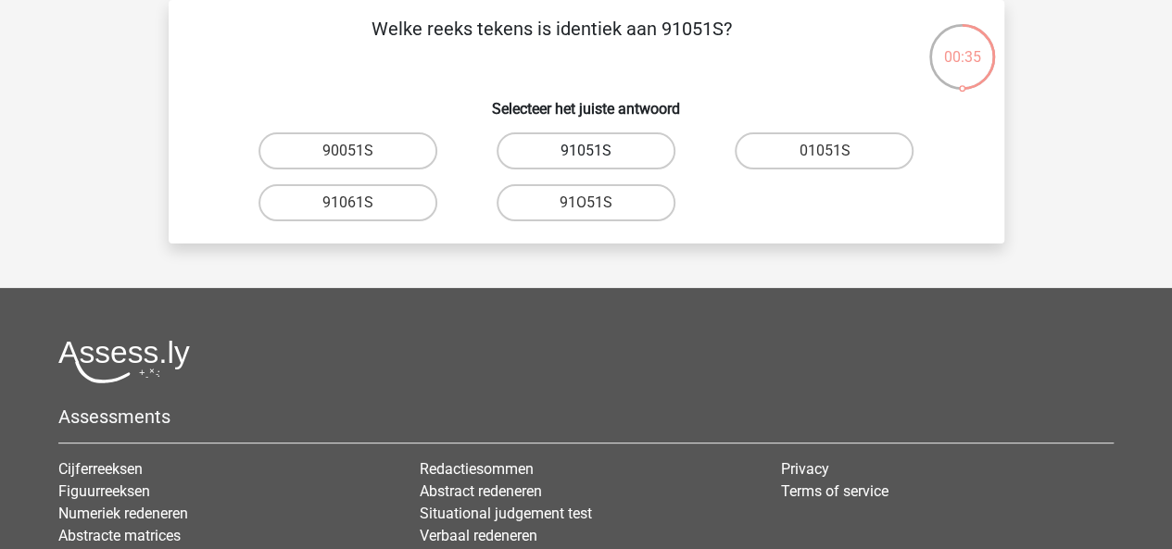
radio input "true"
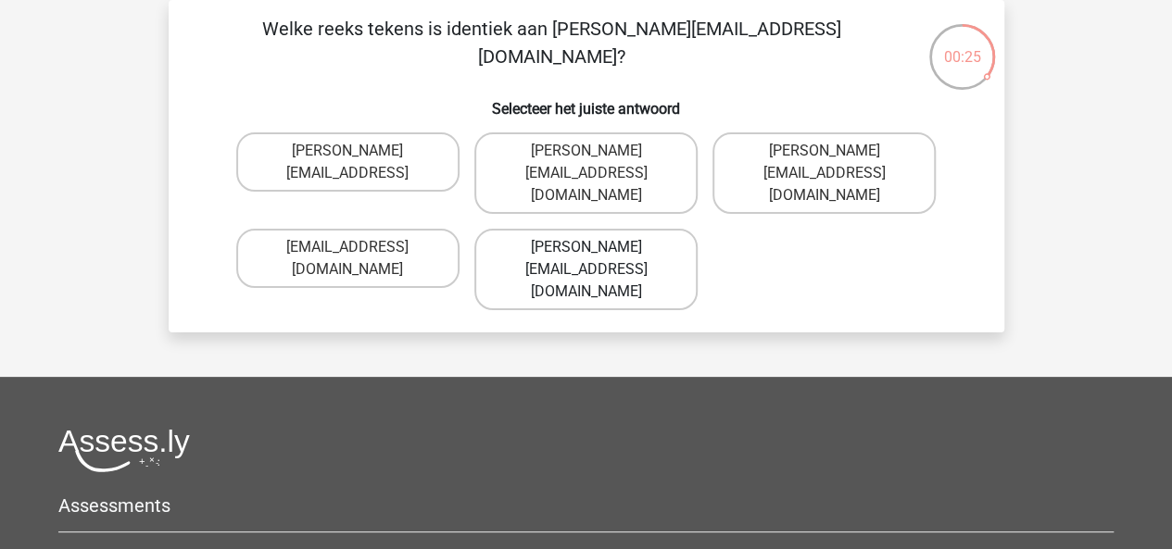
click at [575, 229] on label "Connor.Paterson@mailme.com" at bounding box center [585, 269] width 223 height 81
click at [585, 247] on input "Connor.Paterson@mailme.com" at bounding box center [591, 253] width 12 height 12
radio input "true"
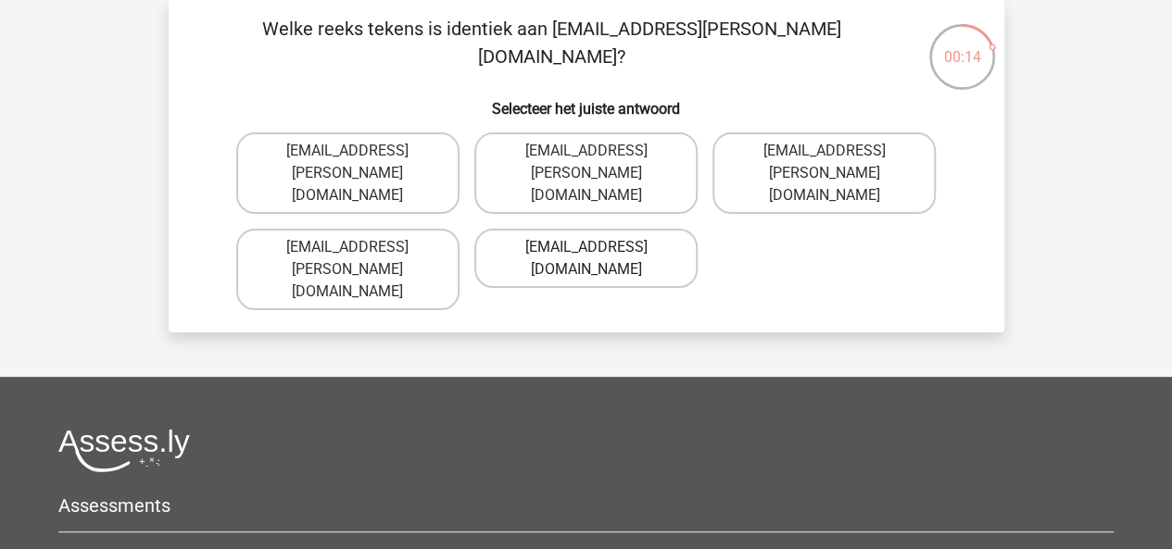
click at [521, 251] on label "Ava-Caroll@mailme.uk.com" at bounding box center [585, 258] width 223 height 59
click at [585, 251] on input "Ava-Caroll@mailme.uk.com" at bounding box center [591, 253] width 12 height 12
radio input "true"
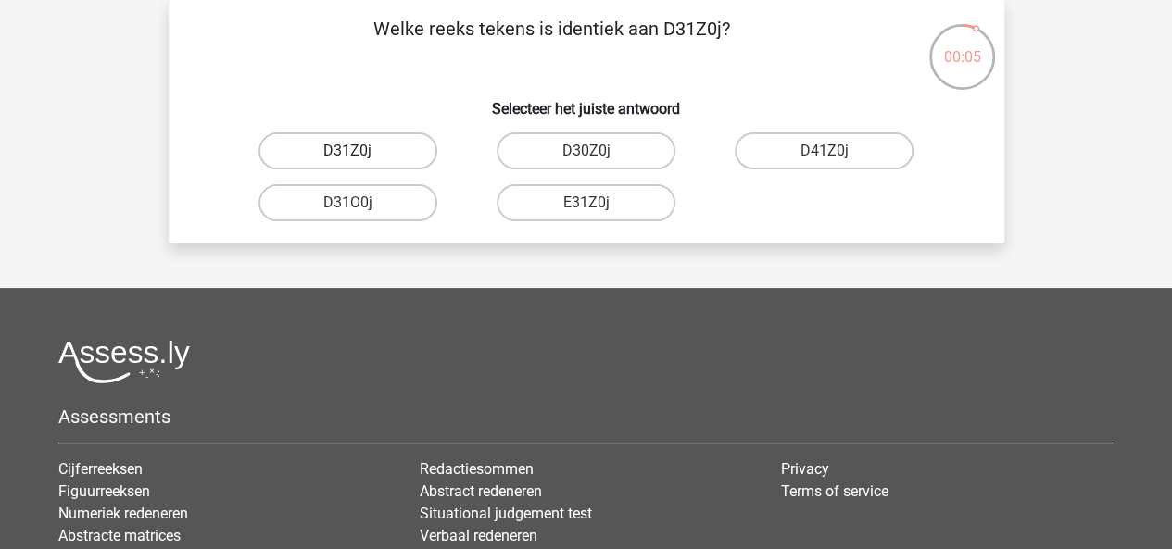
click at [367, 158] on label "D31Z0j" at bounding box center [347, 150] width 179 height 37
click at [359, 158] on input "D31Z0j" at bounding box center [353, 157] width 12 height 12
radio input "true"
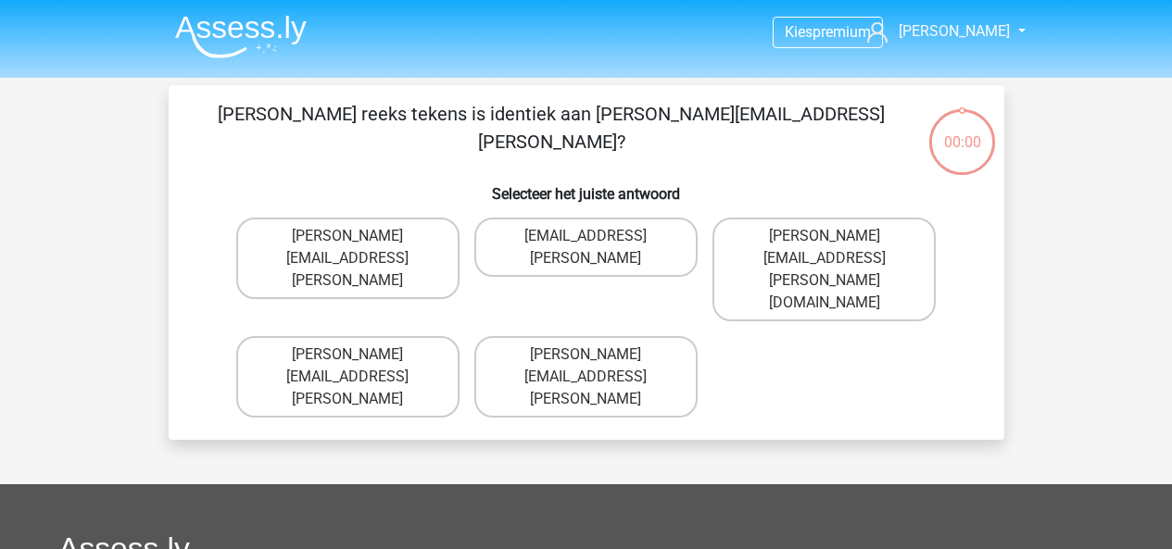
scroll to position [85, 0]
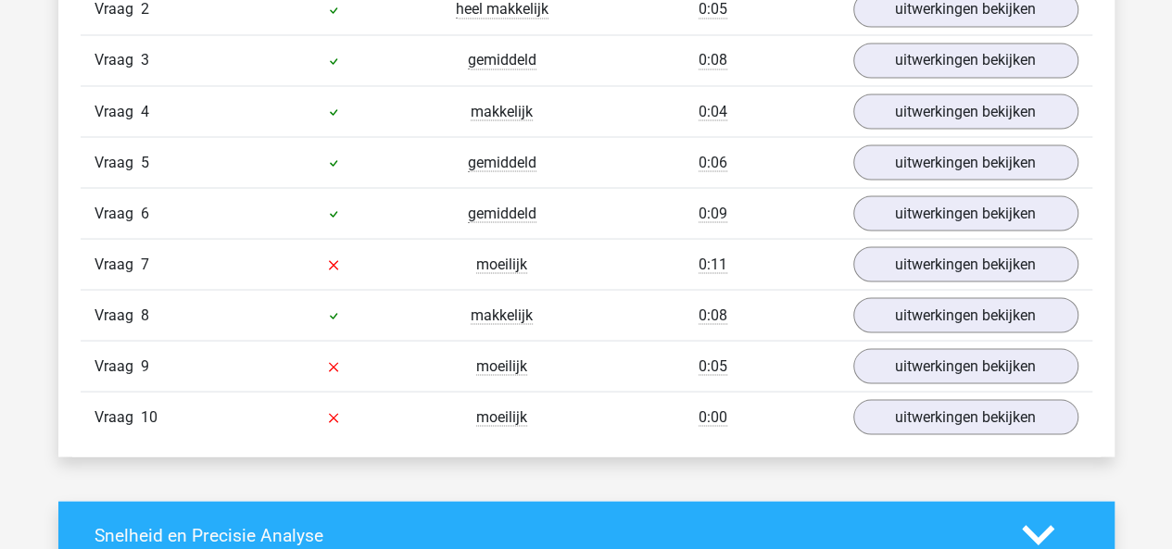
scroll to position [1665, 0]
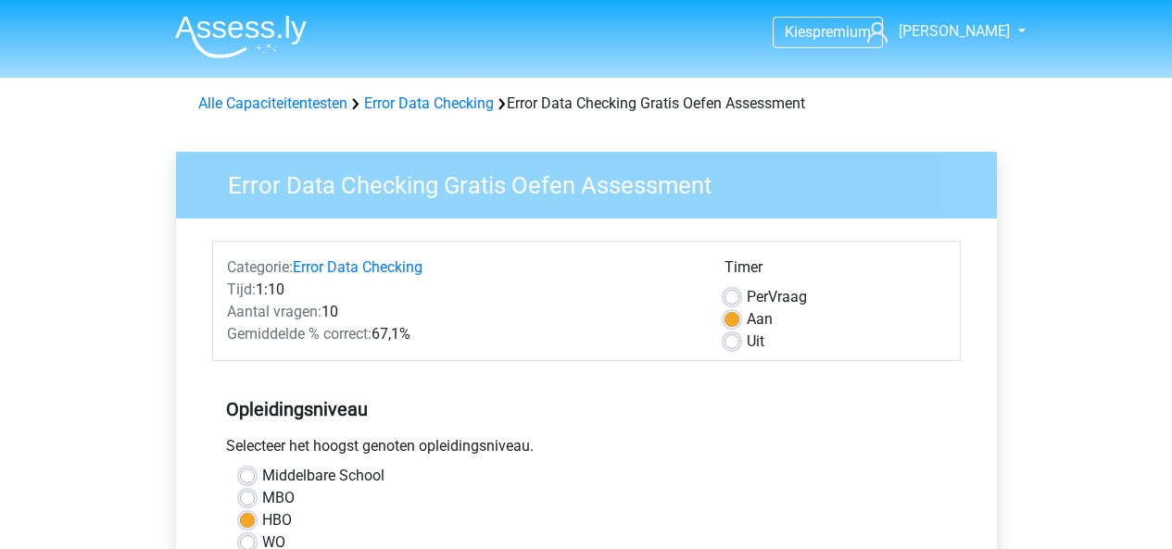
scroll to position [515, 0]
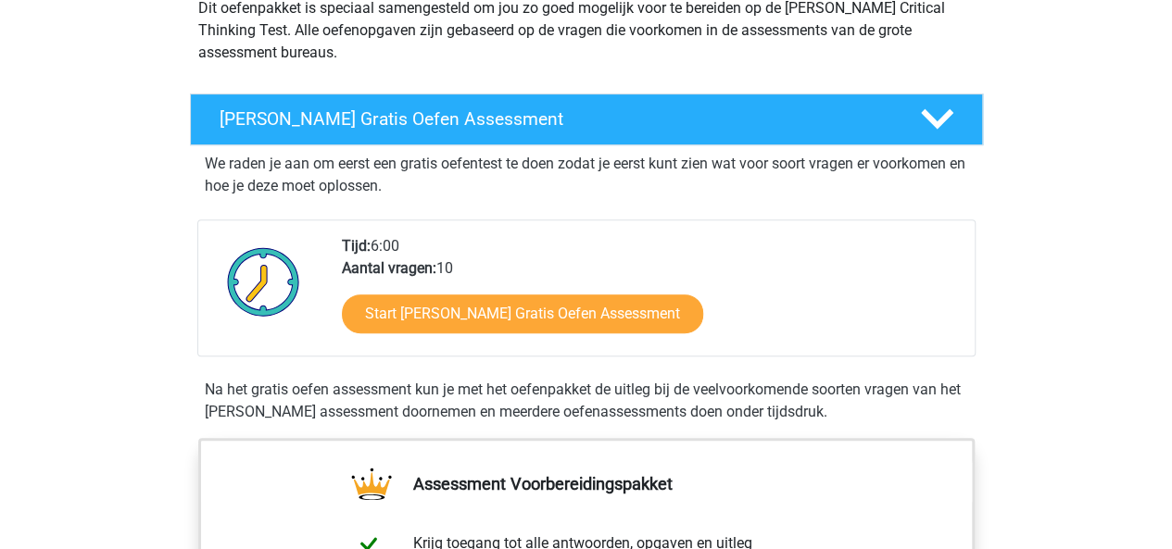
scroll to position [361, 0]
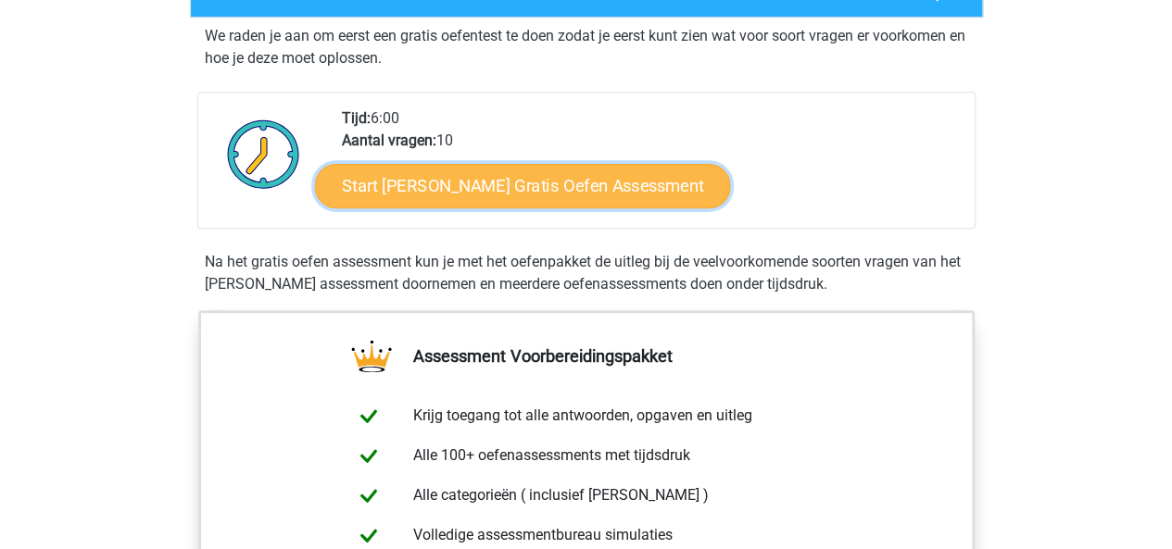
click at [382, 192] on link "Start [PERSON_NAME] Gratis Oefen Assessment" at bounding box center [523, 186] width 416 height 44
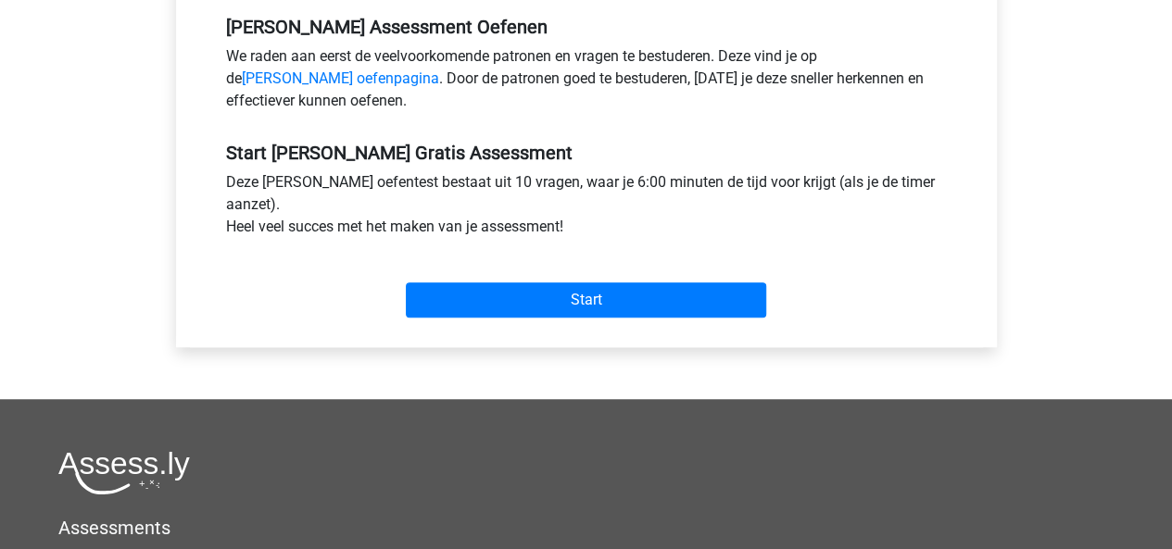
scroll to position [576, 0]
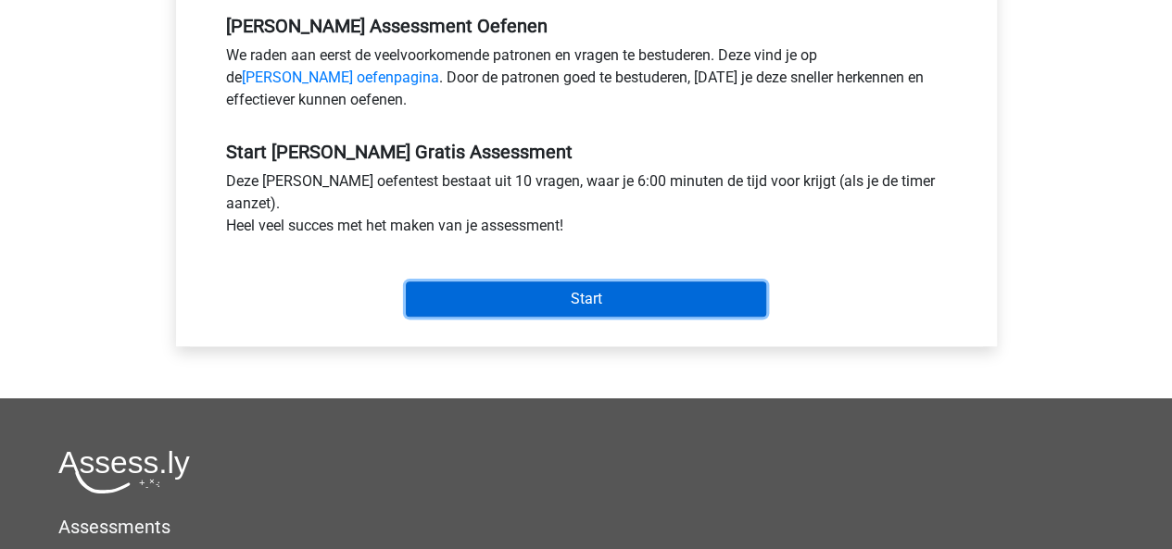
click at [452, 301] on input "Start" at bounding box center [586, 299] width 360 height 35
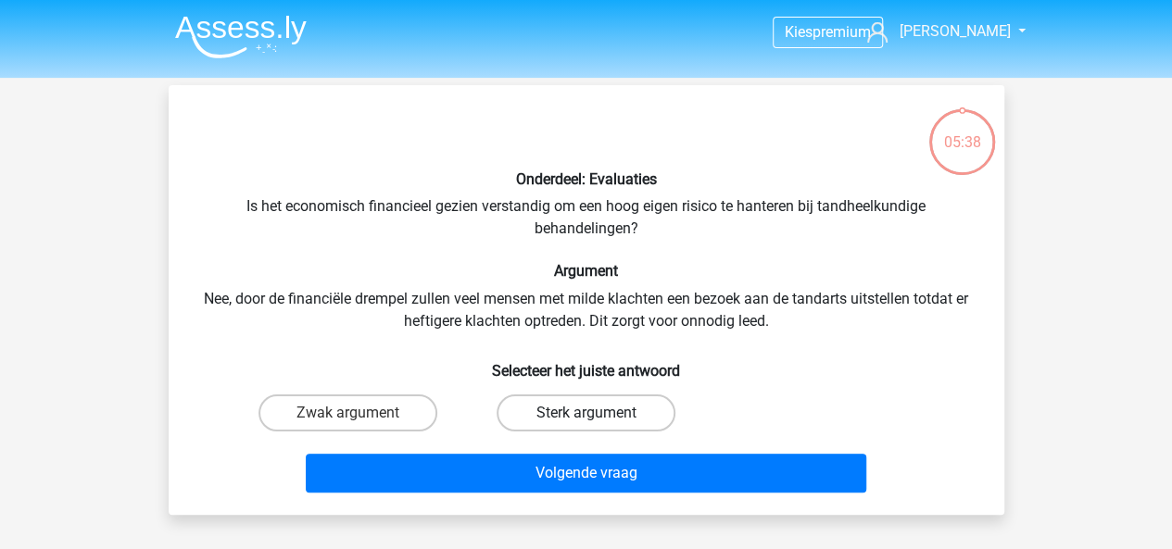
click at [554, 417] on label "Sterk argument" at bounding box center [585, 413] width 179 height 37
click at [585, 417] on input "Sterk argument" at bounding box center [591, 419] width 12 height 12
radio input "true"
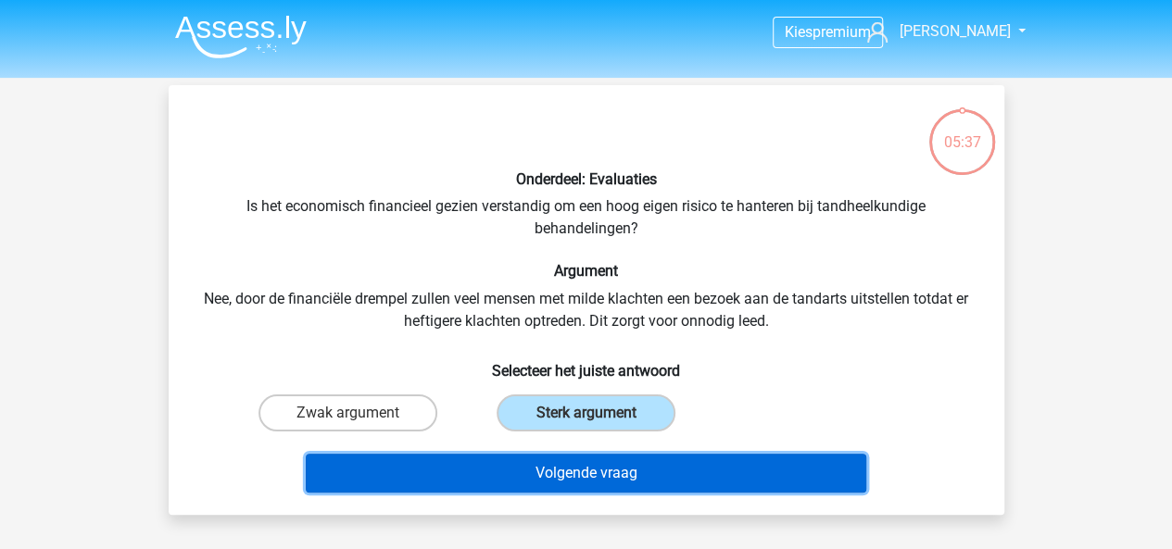
click at [504, 459] on button "Volgende vraag" at bounding box center [586, 473] width 560 height 39
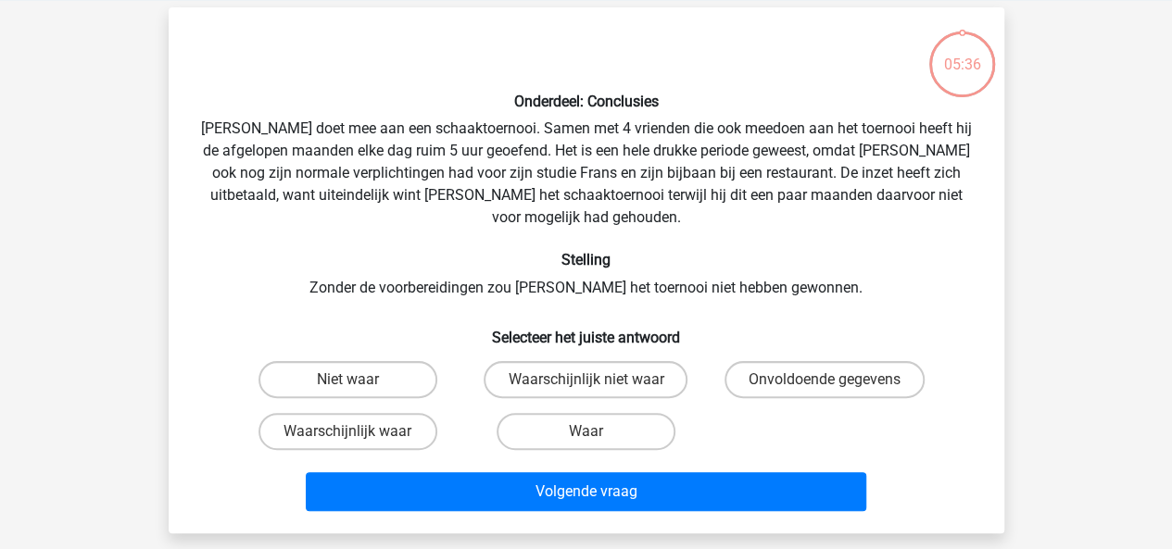
scroll to position [85, 0]
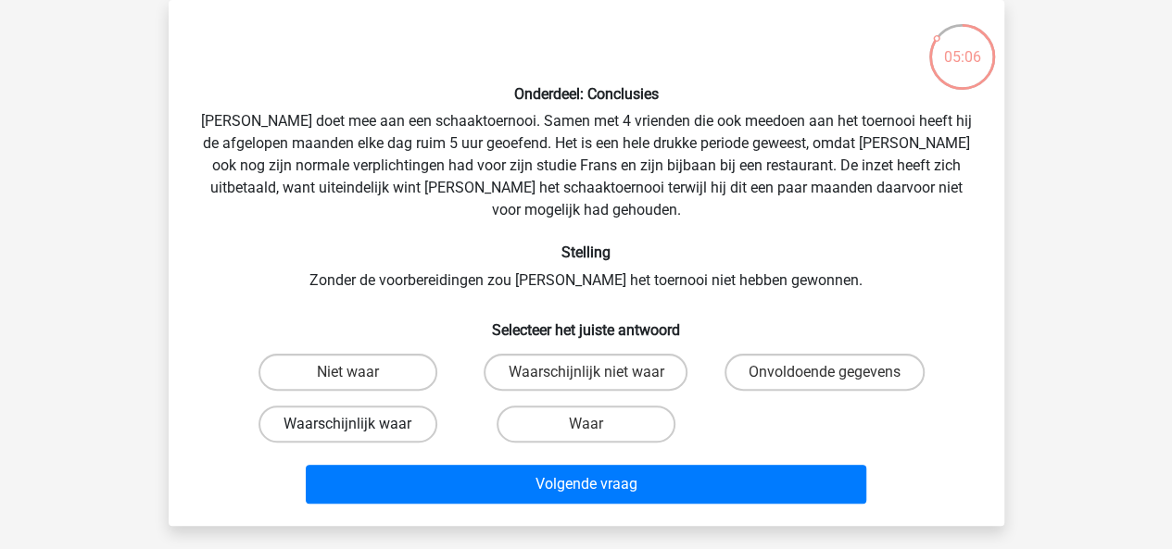
click at [322, 406] on label "Waarschijnlijk waar" at bounding box center [347, 424] width 179 height 37
click at [347, 424] on input "Waarschijnlijk waar" at bounding box center [353, 430] width 12 height 12
radio input "true"
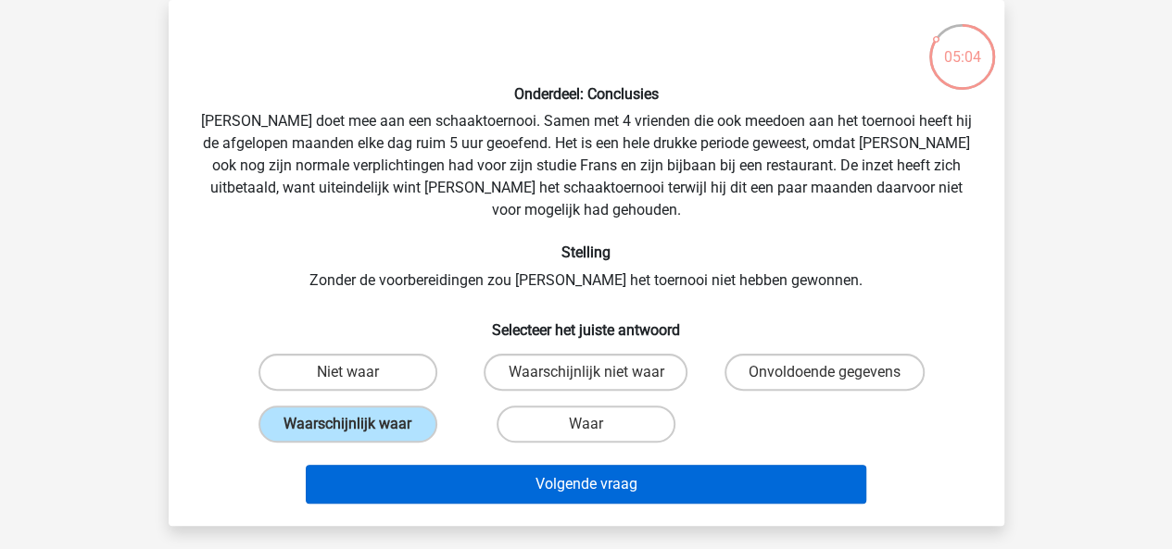
drag, startPoint x: 420, startPoint y: 483, endPoint x: 413, endPoint y: 464, distance: 20.5
click at [413, 465] on div "Volgende vraag" at bounding box center [586, 488] width 715 height 46
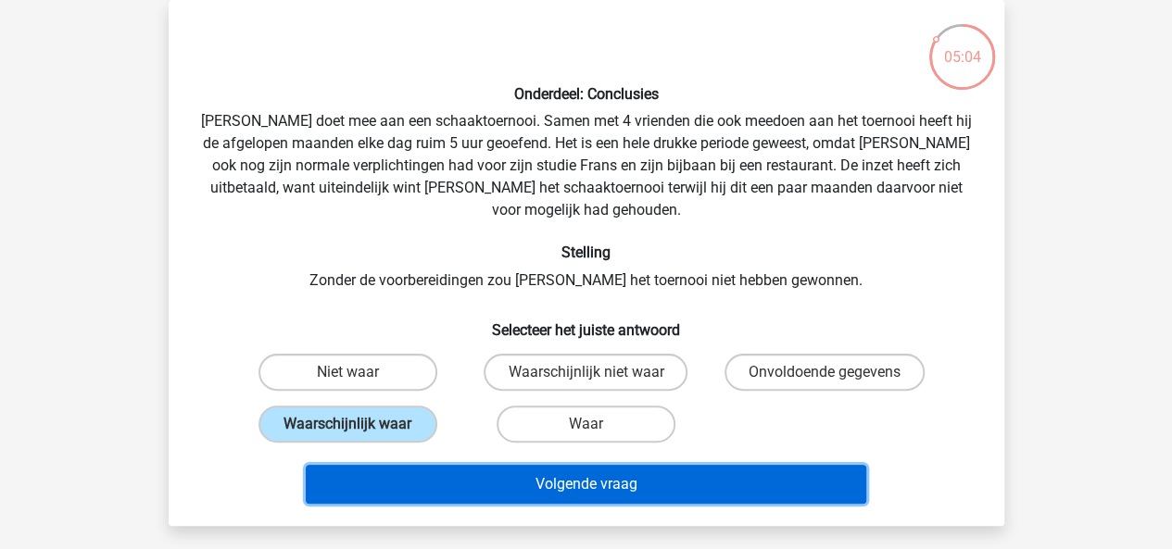
click at [413, 465] on button "Volgende vraag" at bounding box center [586, 484] width 560 height 39
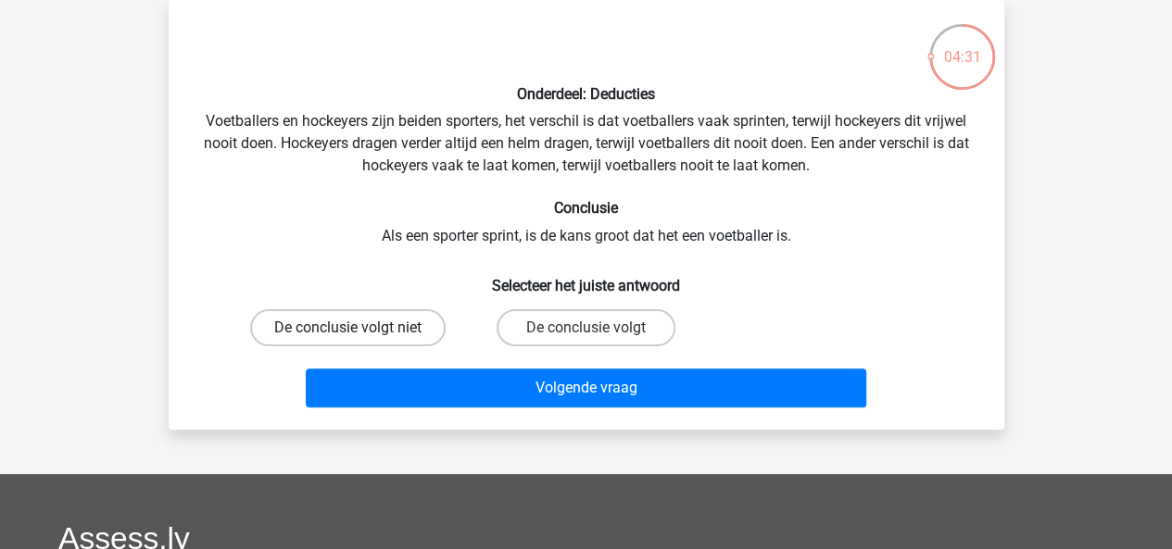
click at [350, 319] on label "De conclusie volgt niet" at bounding box center [347, 327] width 195 height 37
click at [350, 328] on input "De conclusie volgt niet" at bounding box center [353, 334] width 12 height 12
radio input "true"
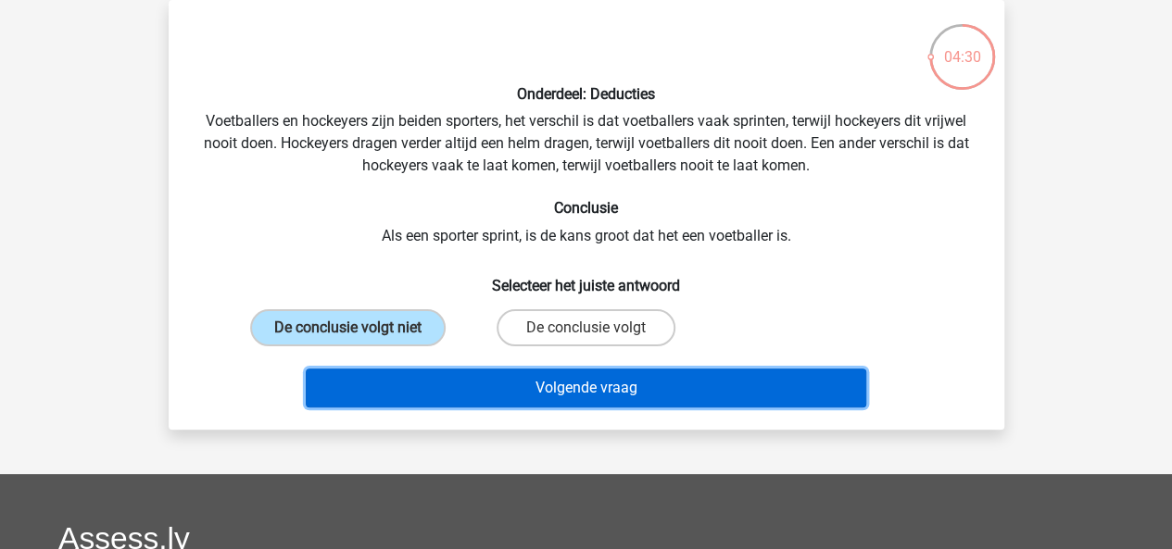
click at [400, 385] on button "Volgende vraag" at bounding box center [586, 388] width 560 height 39
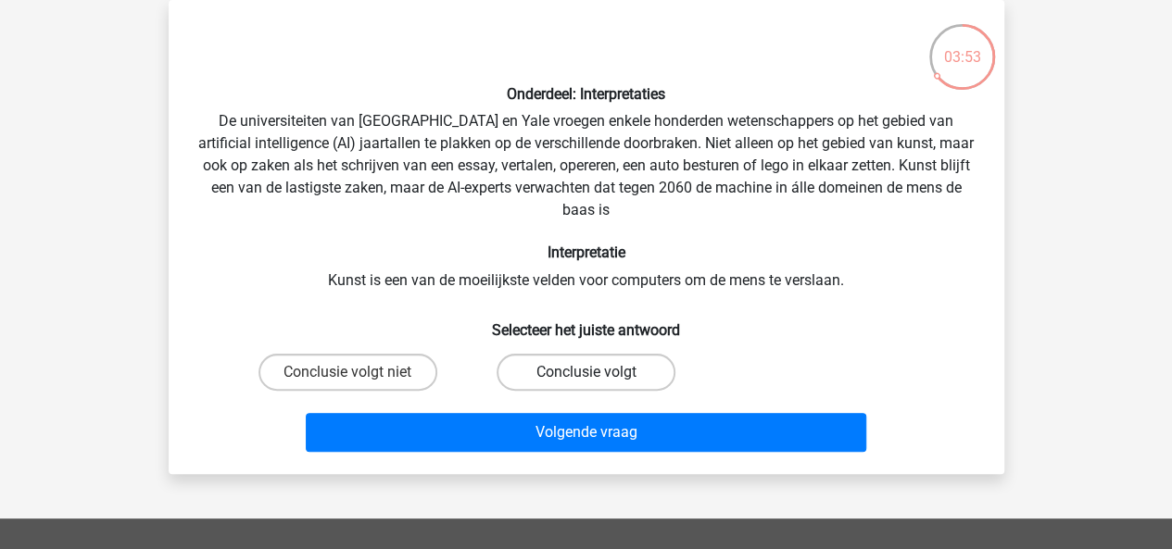
click at [541, 371] on label "Conclusie volgt" at bounding box center [585, 372] width 179 height 37
click at [585, 372] on input "Conclusie volgt" at bounding box center [591, 378] width 12 height 12
radio input "true"
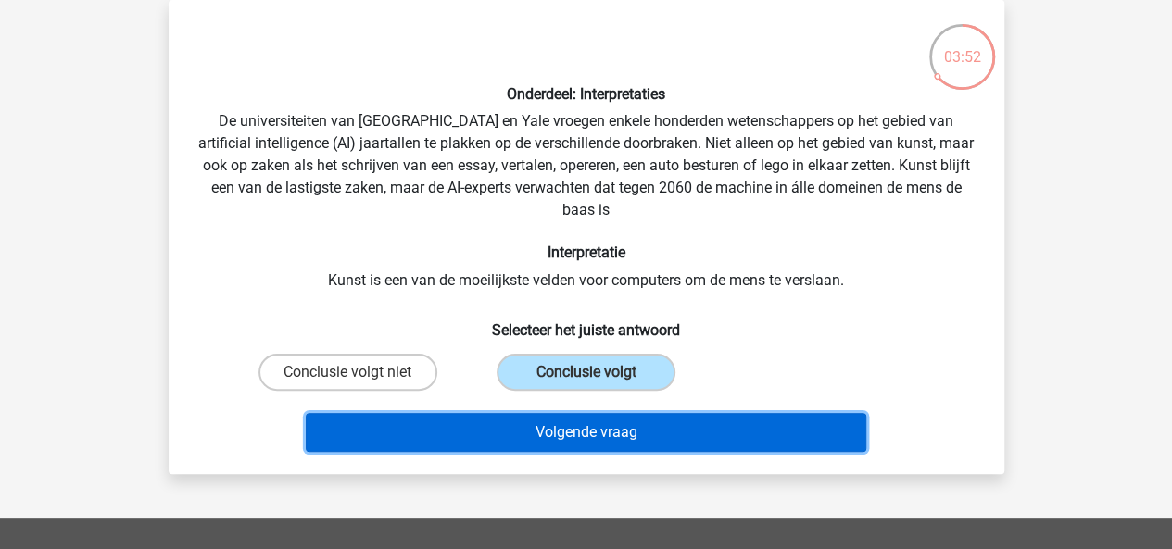
click at [512, 426] on button "Volgende vraag" at bounding box center [586, 432] width 560 height 39
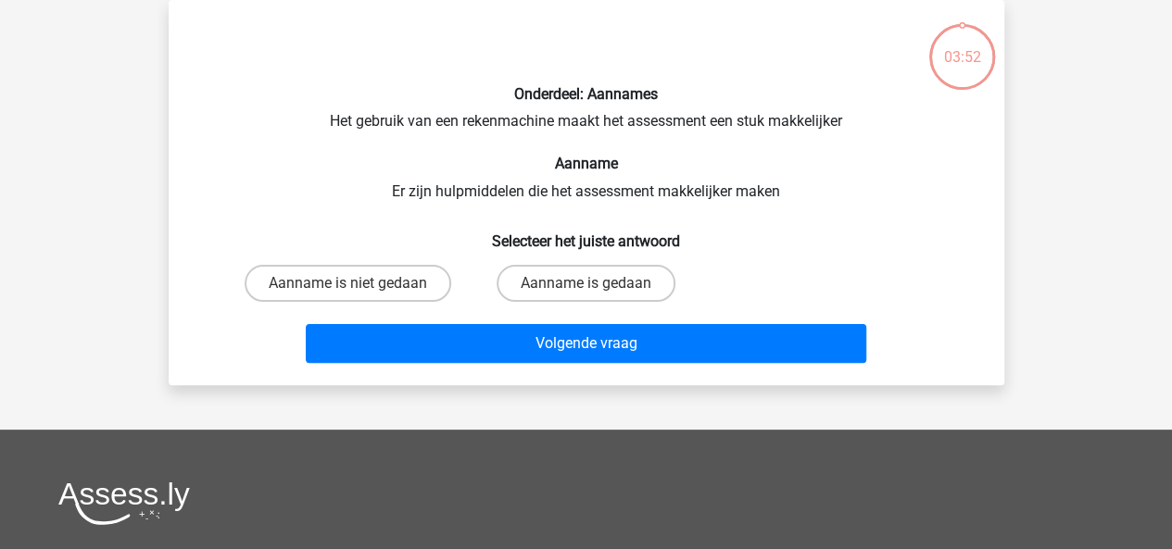
scroll to position [54, 0]
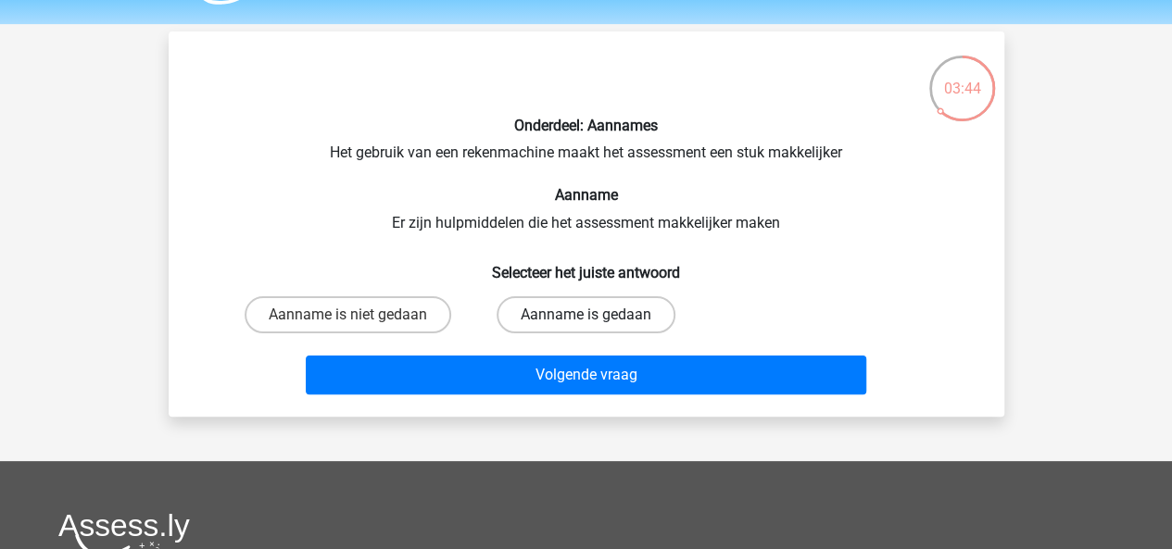
click at [532, 310] on label "Aanname is gedaan" at bounding box center [585, 314] width 179 height 37
click at [585, 315] on input "Aanname is gedaan" at bounding box center [591, 321] width 12 height 12
radio input "true"
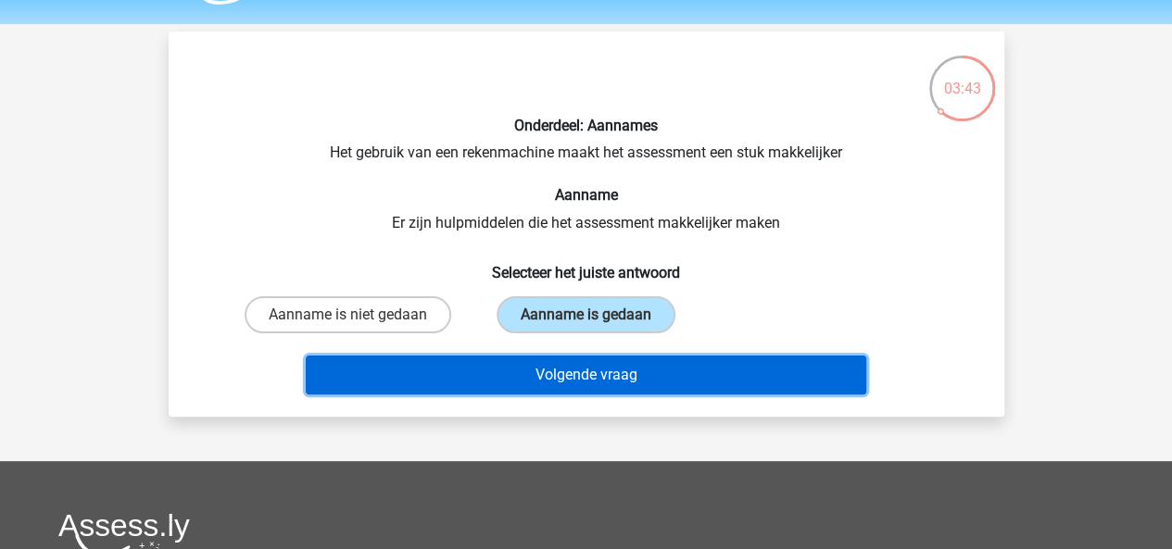
click at [533, 367] on button "Volgende vraag" at bounding box center [586, 375] width 560 height 39
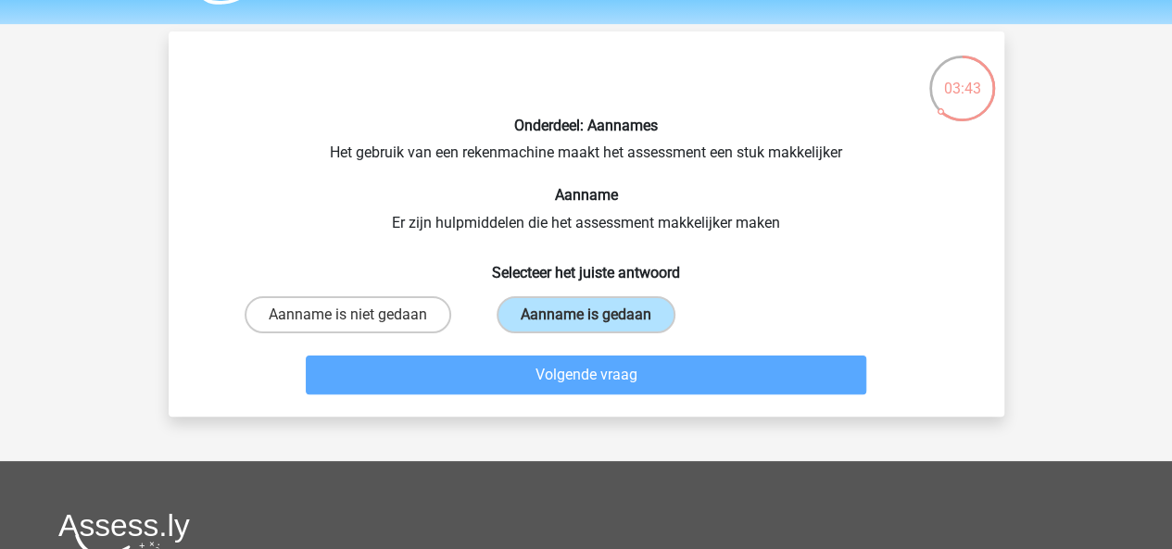
scroll to position [85, 0]
